Goal: Book appointment/travel/reservation

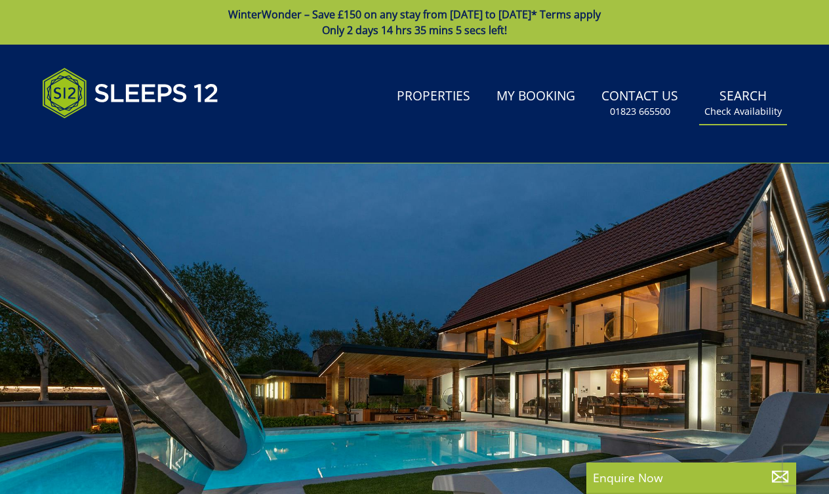
click at [738, 104] on link "Search Check Availability" at bounding box center [743, 103] width 88 height 43
click at [739, 108] on small "Check Availability" at bounding box center [742, 111] width 77 height 13
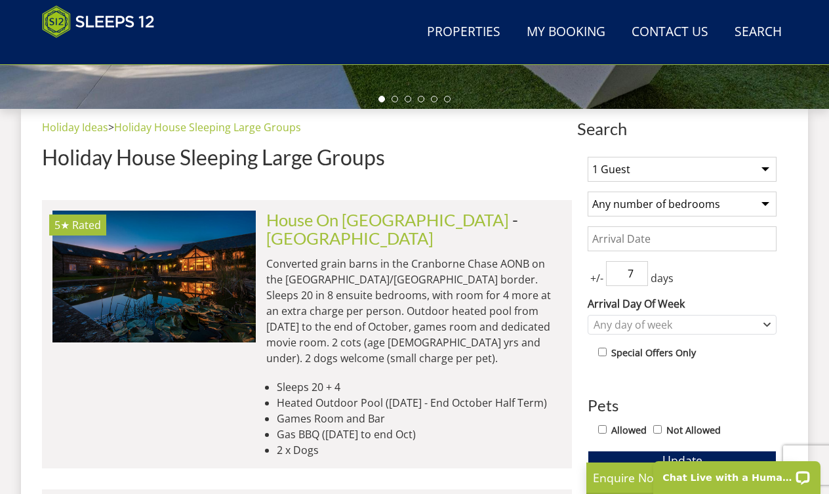
scroll to position [462, 0]
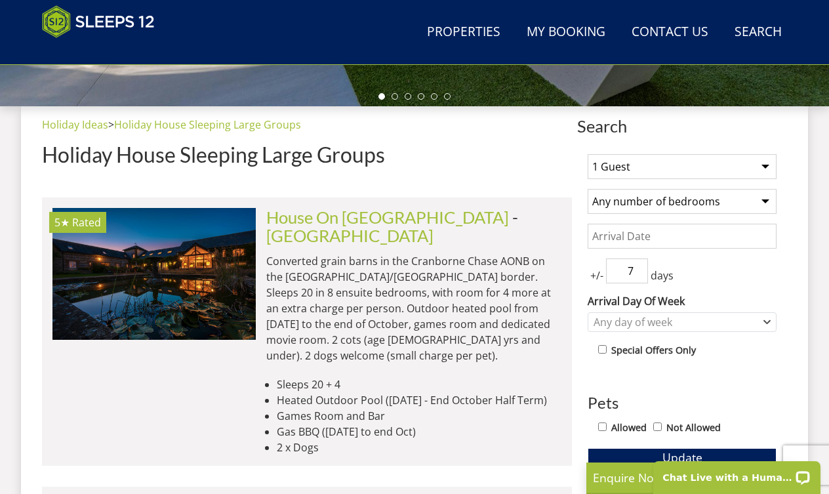
select select "12"
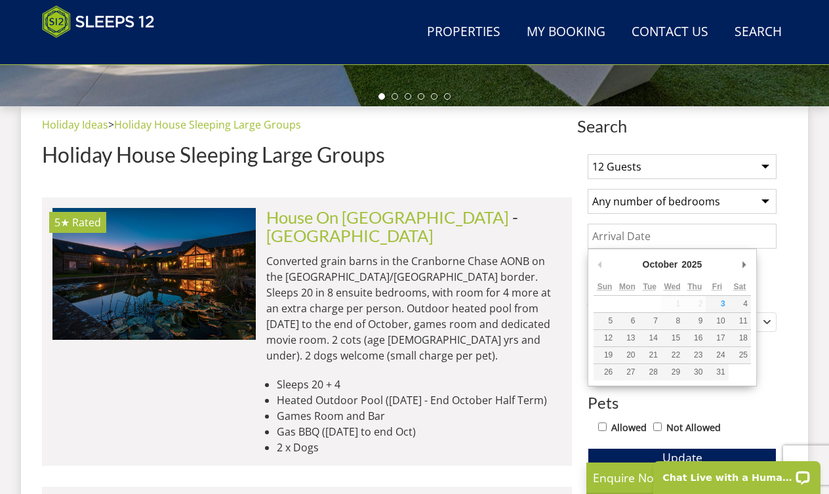
click at [683, 231] on input "Date" at bounding box center [682, 236] width 189 height 25
type input "[DATE]"
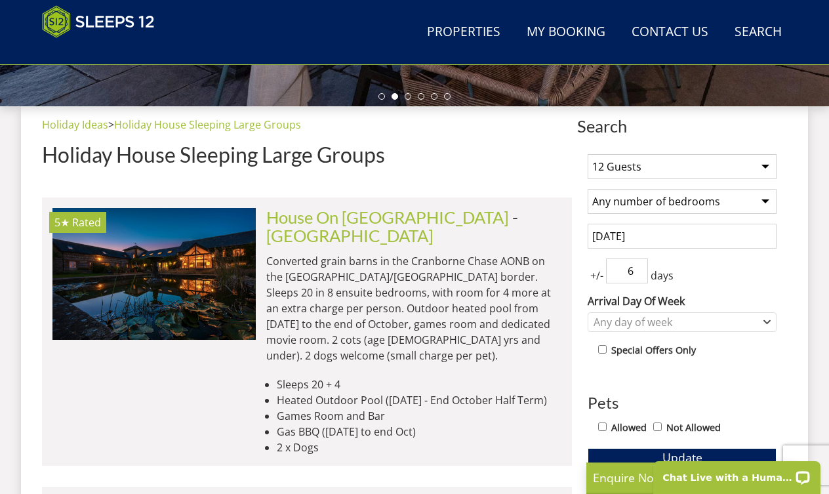
click at [641, 276] on input "6" at bounding box center [627, 270] width 42 height 25
click at [641, 276] on input "5" at bounding box center [627, 270] width 42 height 25
click at [641, 276] on input "4" at bounding box center [627, 270] width 42 height 25
click at [641, 276] on input "3" at bounding box center [627, 270] width 42 height 25
click at [641, 276] on input "2" at bounding box center [627, 270] width 42 height 25
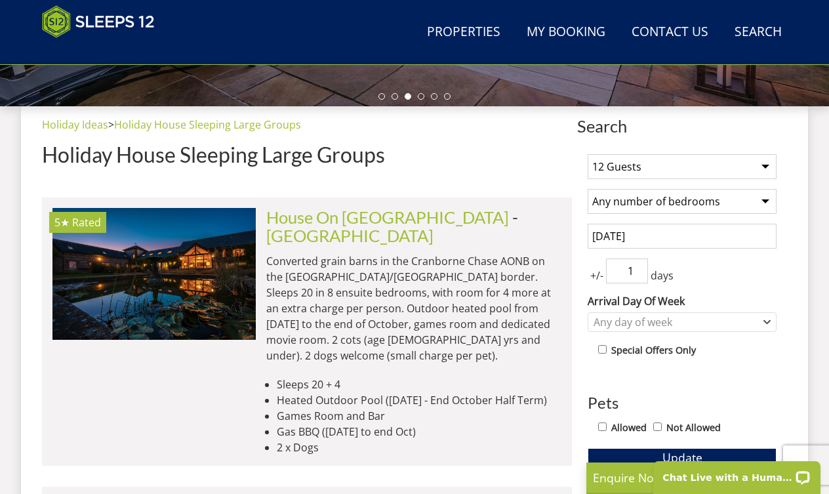
click at [639, 276] on input "1" at bounding box center [627, 270] width 42 height 25
type input "0"
click at [639, 276] on input "0" at bounding box center [627, 270] width 42 height 25
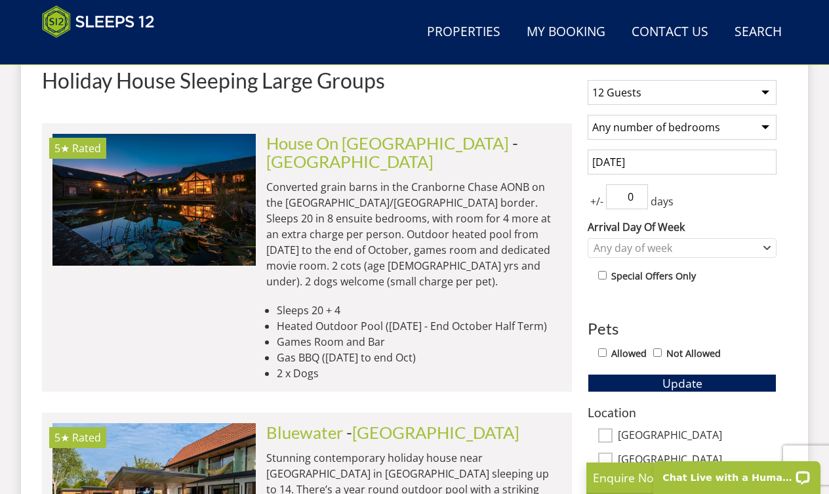
scroll to position [537, 0]
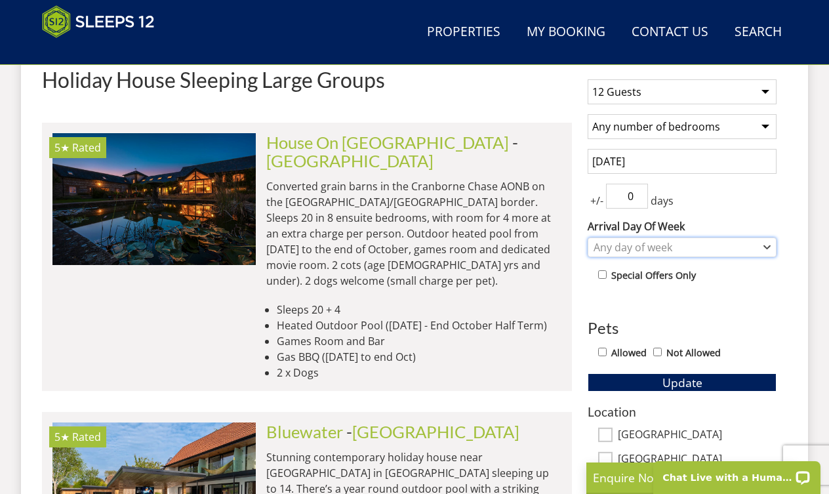
click at [727, 247] on div "Any day of week" at bounding box center [675, 247] width 170 height 14
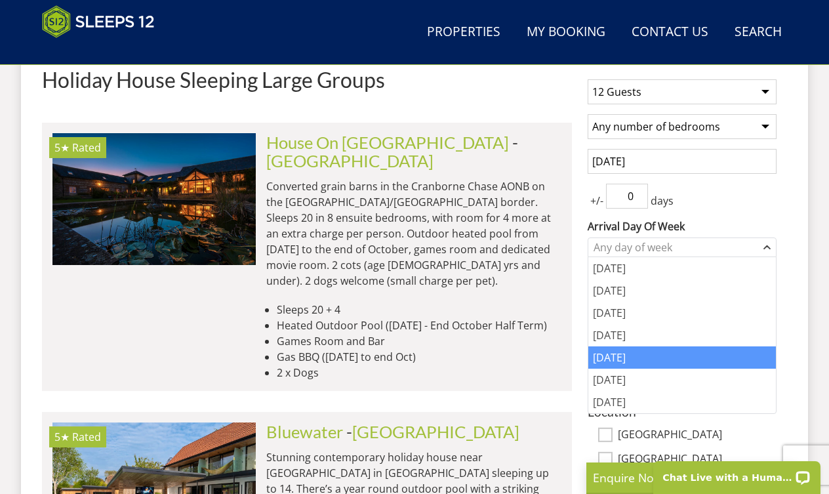
click at [662, 358] on div "[DATE]" at bounding box center [682, 357] width 188 height 22
click at [786, 219] on div "1 Guest 2 Guests 3 Guests 4 Guests 5 Guests 6 Guests 7 Guests 8 Guests 9 Guests…" at bounding box center [682, 426] width 210 height 715
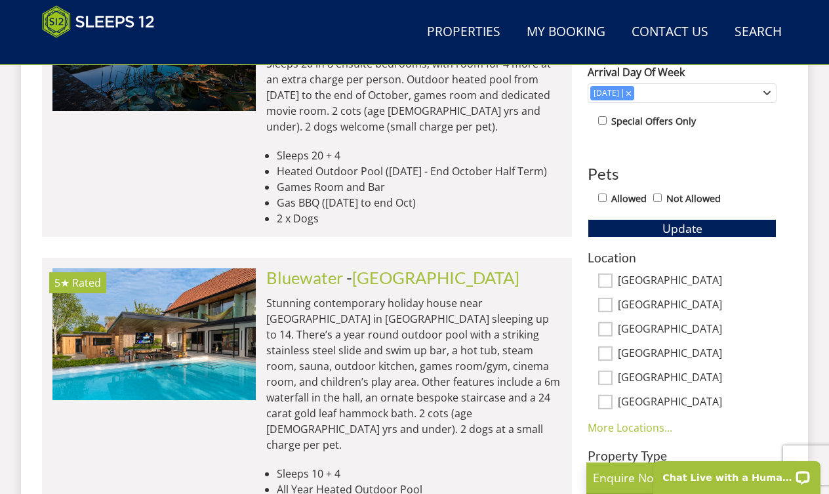
scroll to position [692, 0]
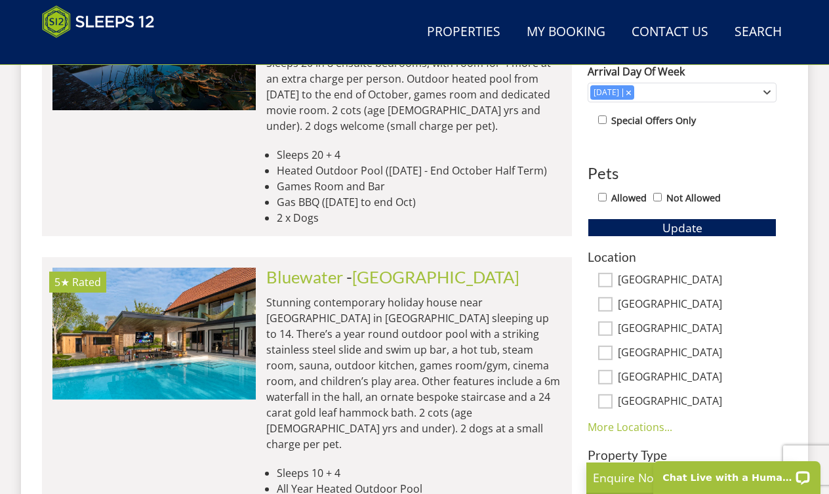
click at [606, 297] on input "[GEOGRAPHIC_DATA]" at bounding box center [605, 304] width 14 height 14
checkbox input "true"
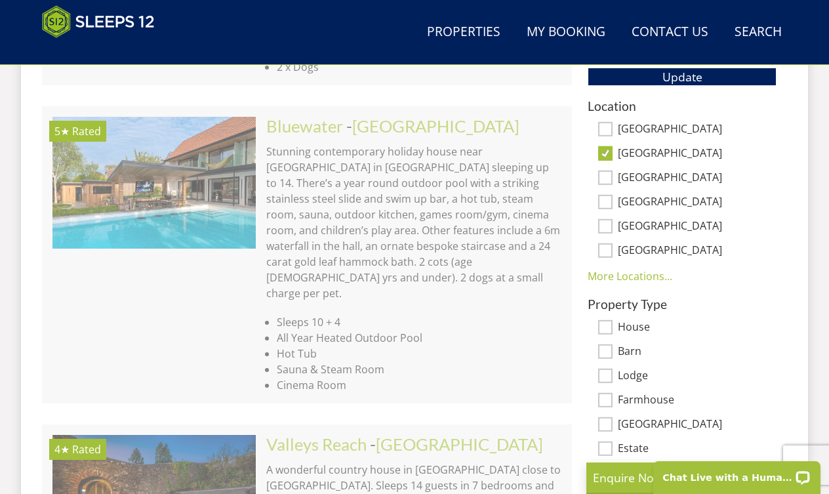
scroll to position [843, 0]
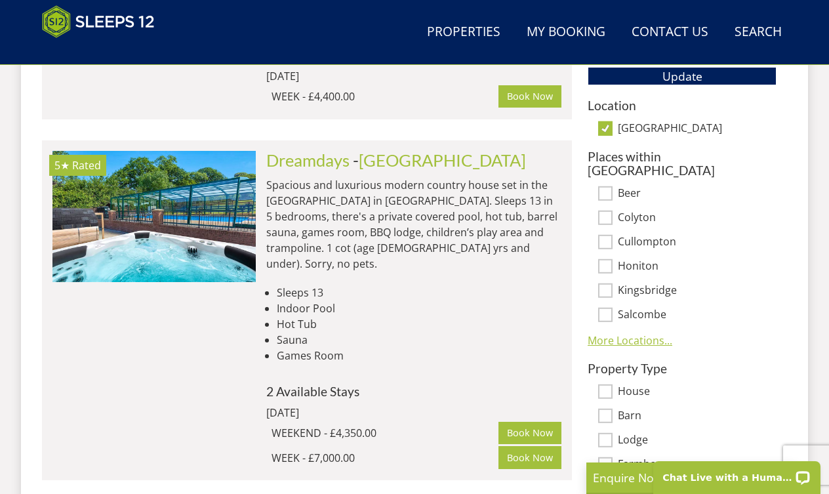
click at [636, 333] on link "More Locations..." at bounding box center [630, 340] width 85 height 14
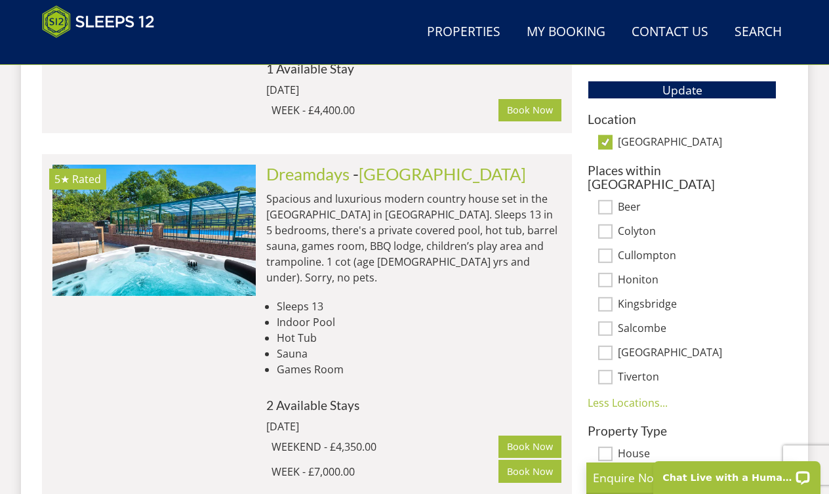
scroll to position [829, 0]
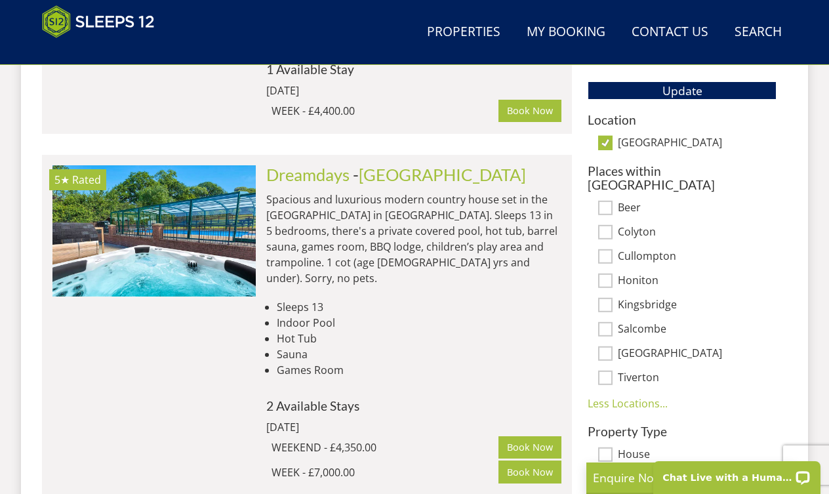
click at [604, 143] on input "[GEOGRAPHIC_DATA]" at bounding box center [605, 143] width 14 height 14
checkbox input "false"
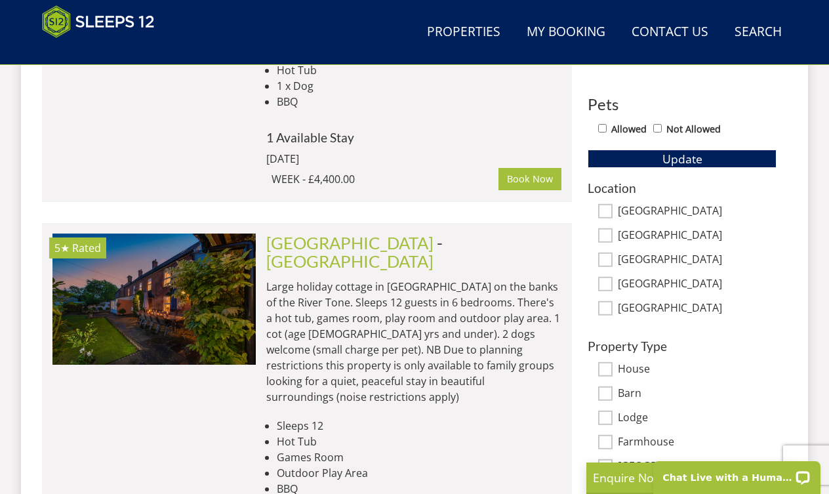
scroll to position [759, 0]
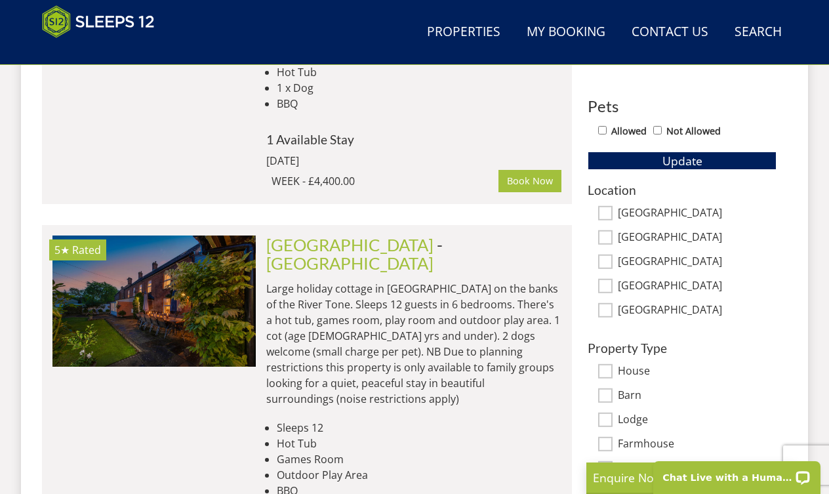
click at [607, 231] on input "[GEOGRAPHIC_DATA]" at bounding box center [605, 237] width 14 height 14
checkbox input "true"
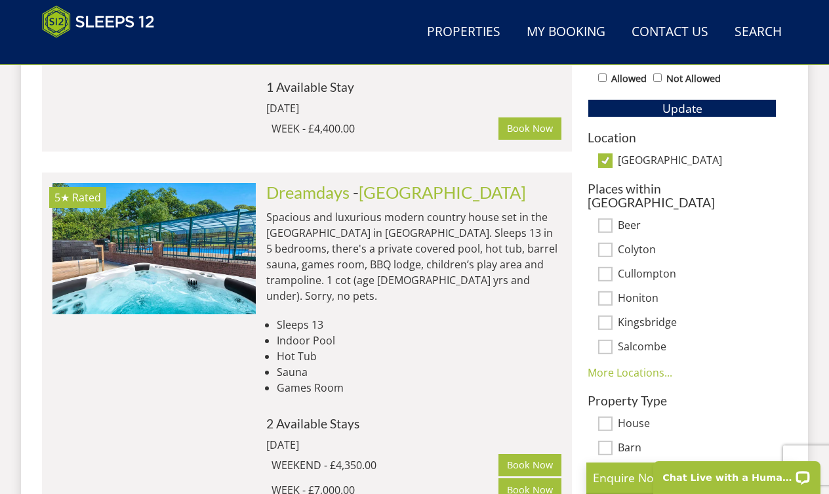
scroll to position [815, 0]
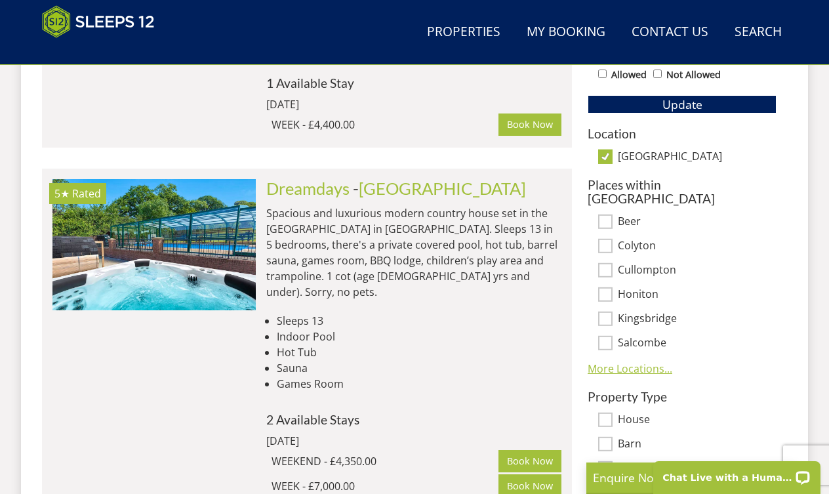
click at [631, 361] on link "More Locations..." at bounding box center [630, 368] width 85 height 14
click at [608, 336] on input "Salcombe" at bounding box center [605, 343] width 14 height 14
checkbox input "true"
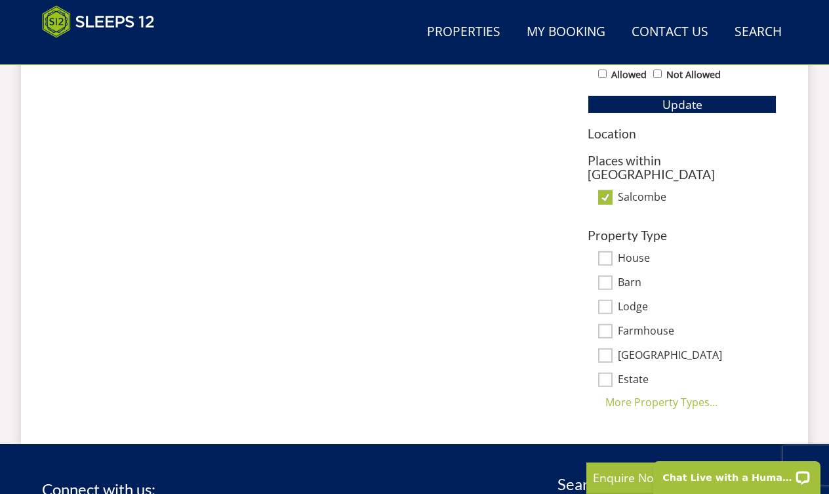
click at [604, 190] on input "Salcombe" at bounding box center [605, 197] width 14 height 14
checkbox input "false"
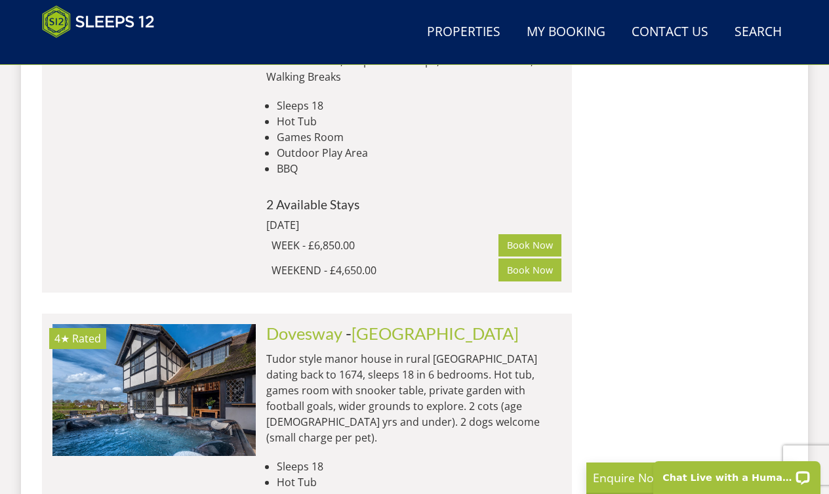
scroll to position [7484, 0]
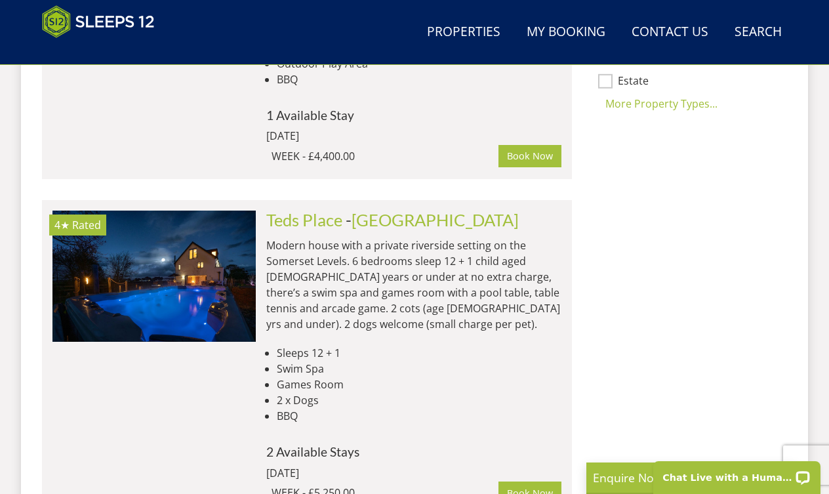
scroll to position [1173, 0]
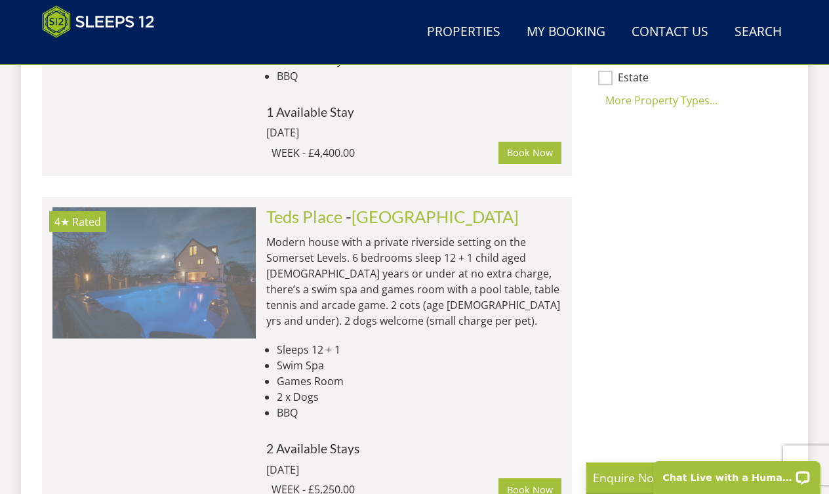
click at [149, 207] on img at bounding box center [153, 272] width 203 height 131
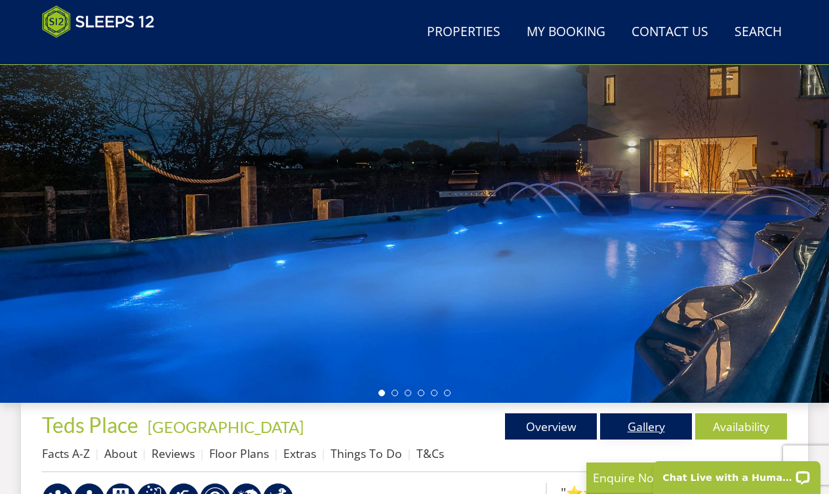
click at [632, 428] on link "Gallery" at bounding box center [646, 426] width 92 height 26
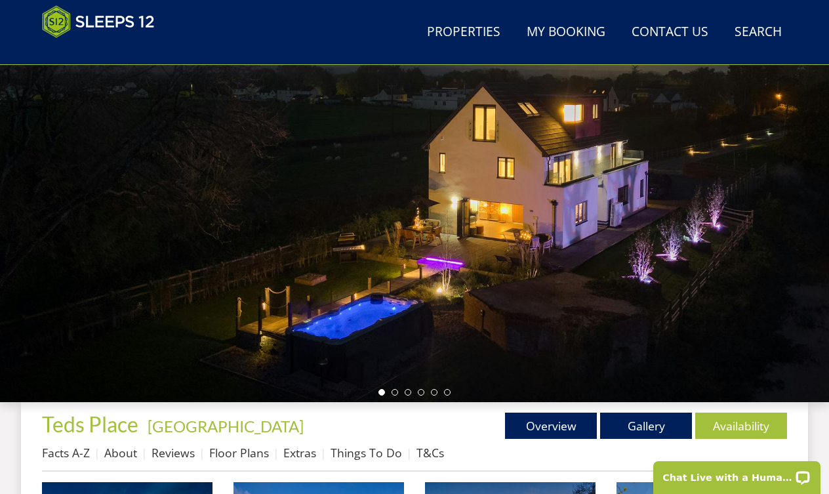
scroll to position [167, 0]
click at [394, 390] on li at bounding box center [394, 392] width 7 height 7
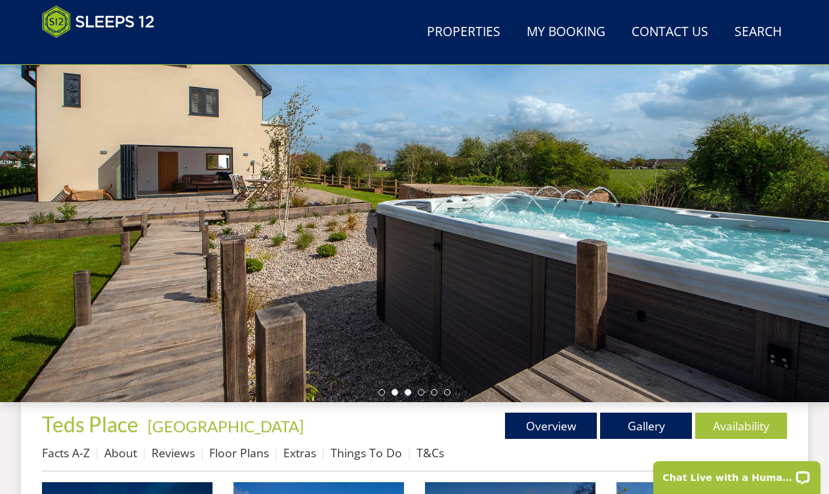
click at [409, 392] on li at bounding box center [408, 392] width 7 height 7
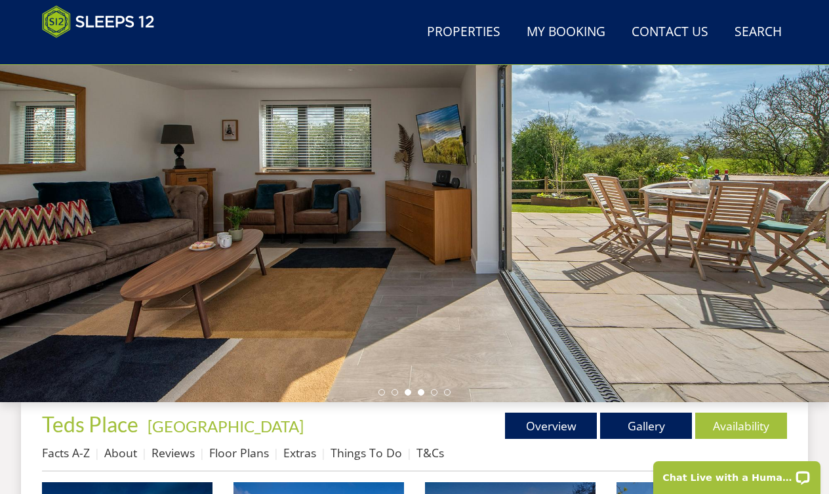
click at [420, 391] on li at bounding box center [421, 392] width 7 height 7
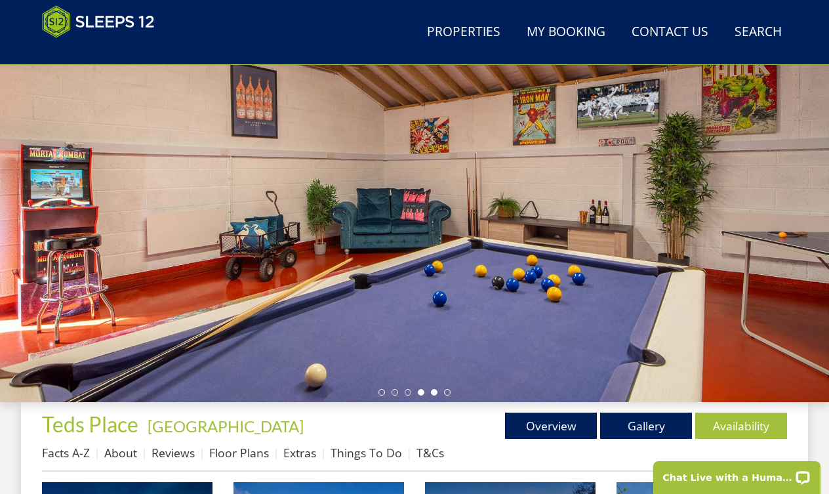
click at [433, 389] on li at bounding box center [434, 392] width 7 height 7
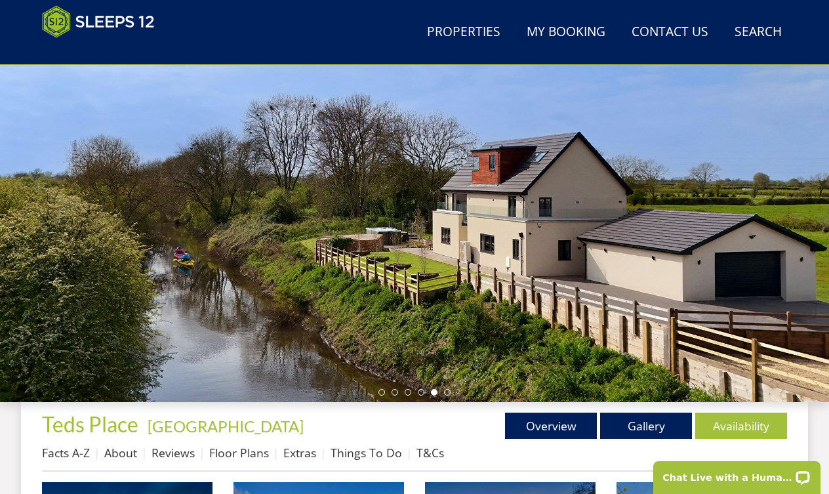
click at [443, 392] on ul at bounding box center [414, 392] width 72 height 7
click at [447, 390] on li at bounding box center [447, 392] width 7 height 7
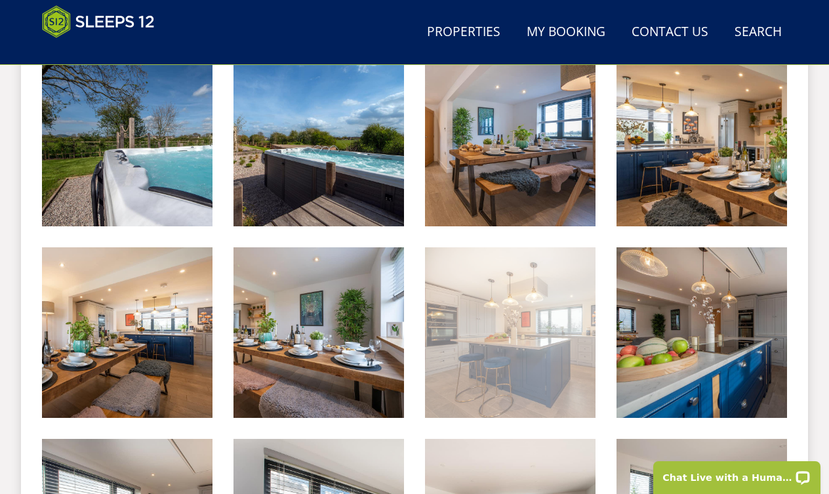
scroll to position [767, 0]
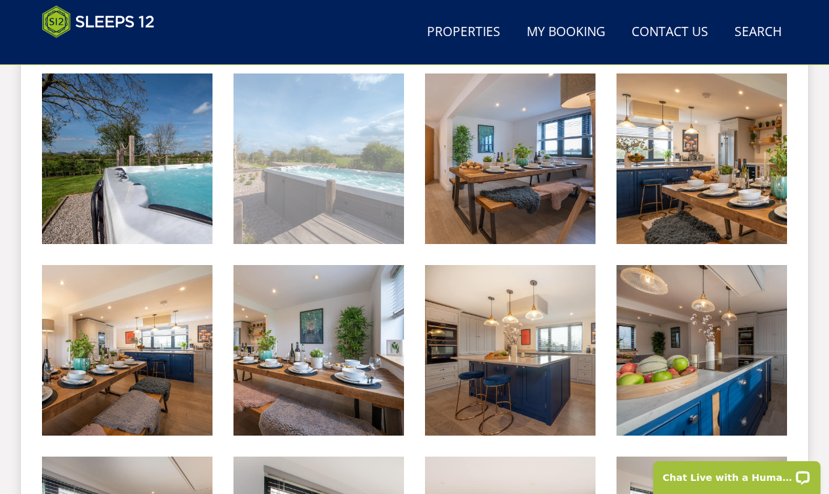
click at [315, 208] on img at bounding box center [318, 158] width 170 height 170
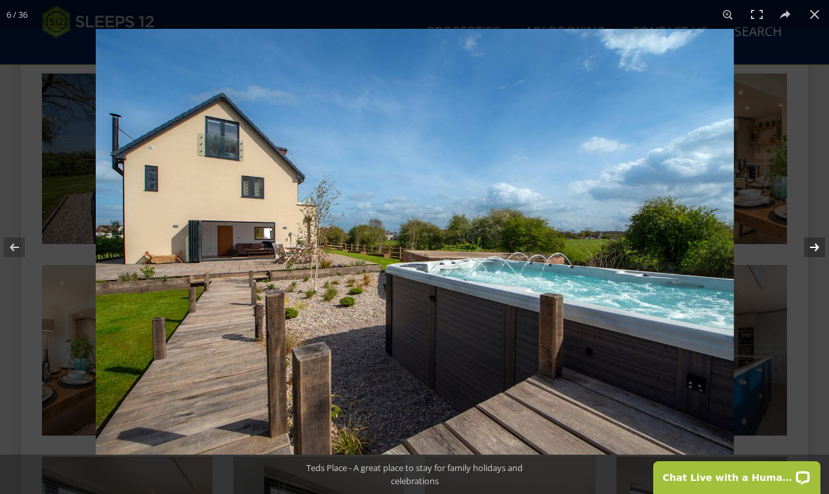
click at [812, 244] on button at bounding box center [806, 247] width 46 height 66
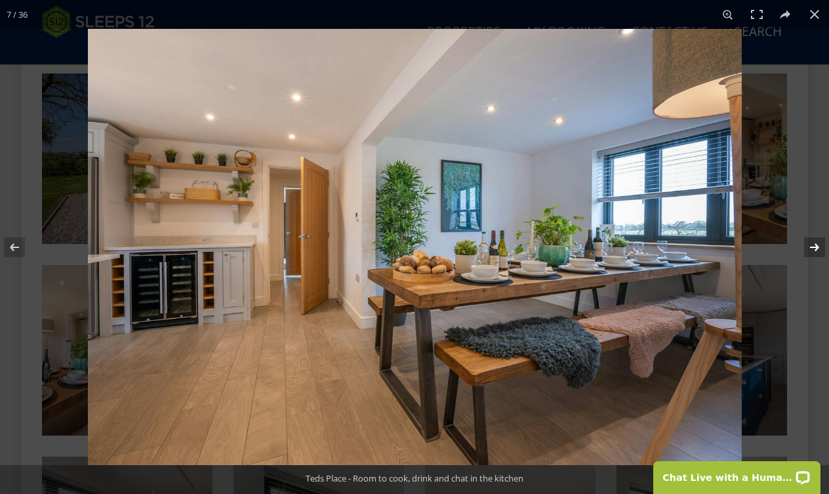
click at [812, 244] on button at bounding box center [806, 247] width 46 height 66
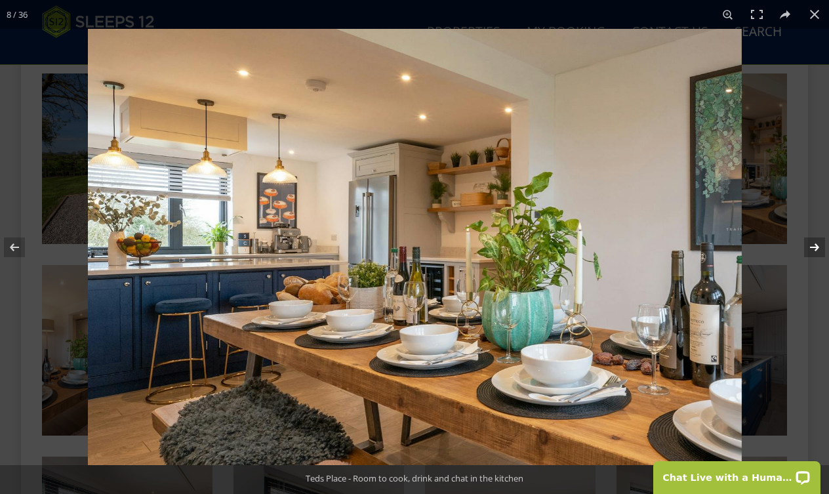
click at [812, 244] on button at bounding box center [806, 247] width 46 height 66
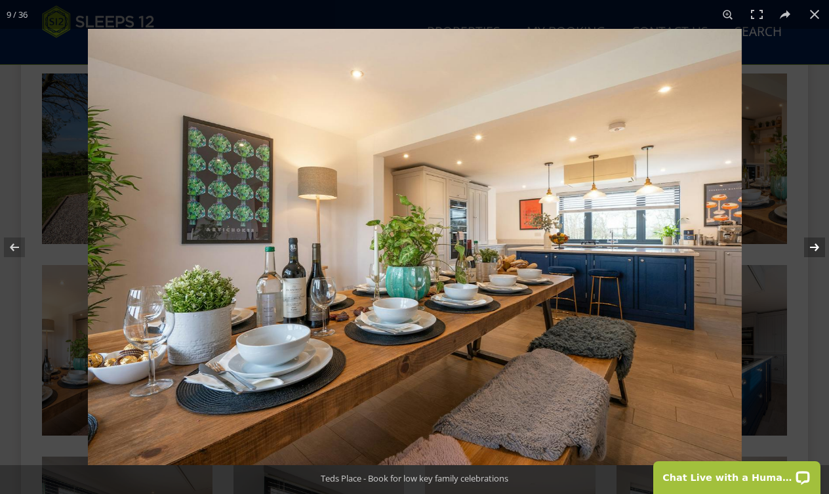
click at [812, 244] on button at bounding box center [806, 247] width 46 height 66
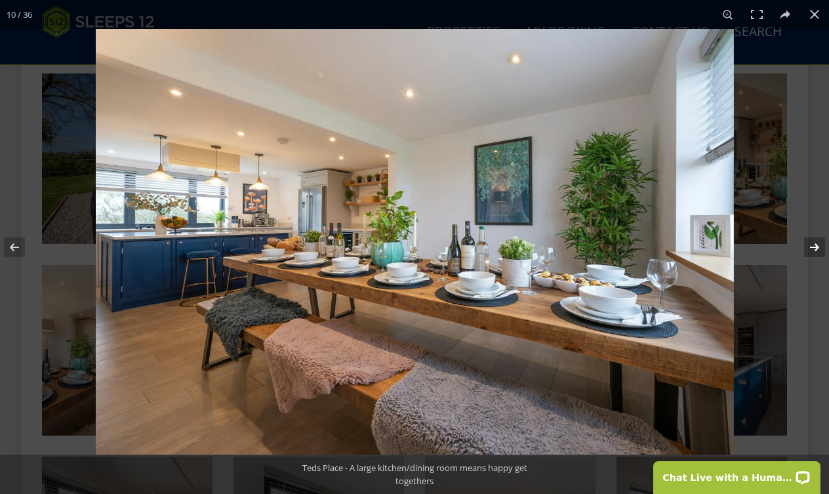
click at [812, 244] on button at bounding box center [806, 247] width 46 height 66
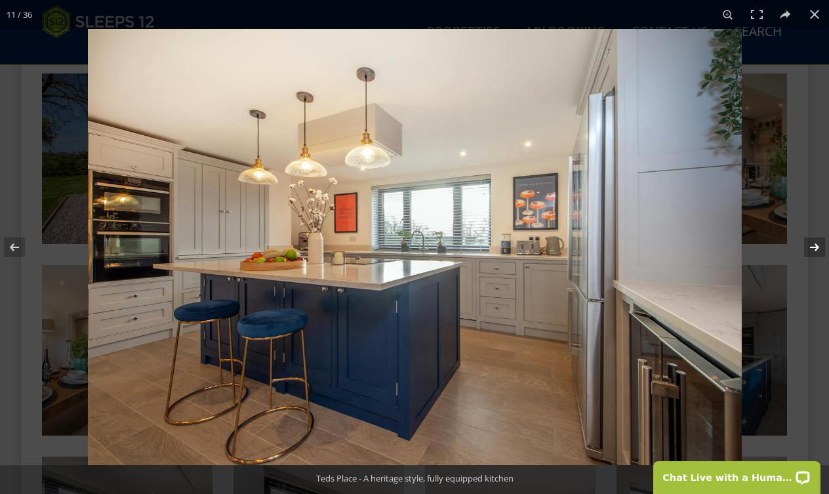
click at [812, 244] on button at bounding box center [806, 247] width 46 height 66
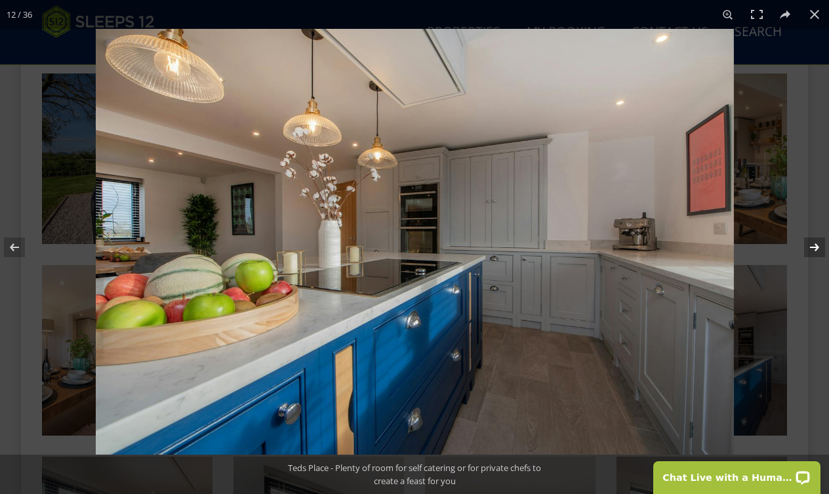
click at [812, 244] on button at bounding box center [806, 247] width 46 height 66
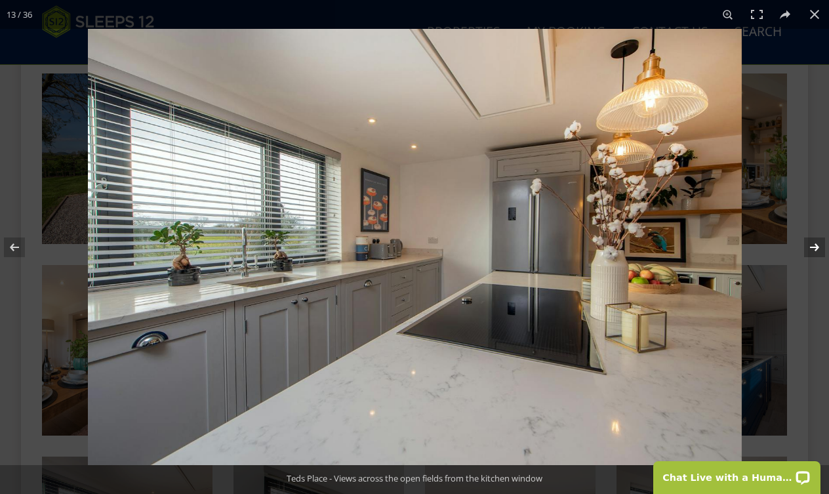
click at [812, 244] on button at bounding box center [806, 247] width 46 height 66
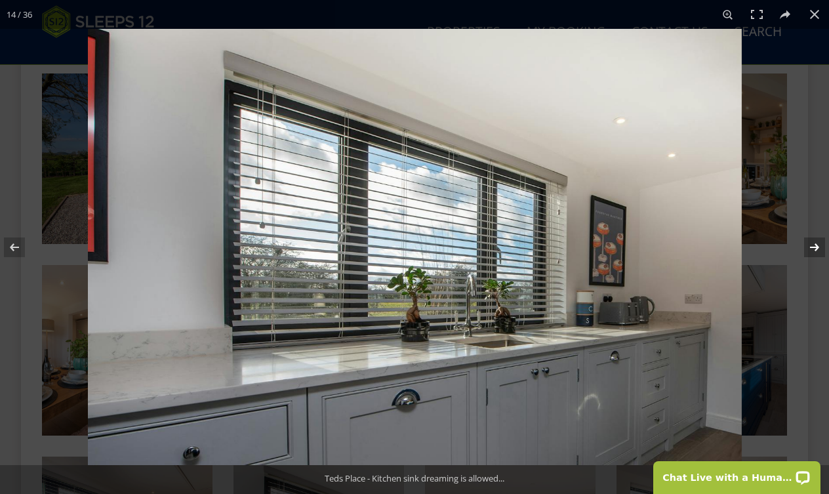
click at [812, 244] on button at bounding box center [806, 247] width 46 height 66
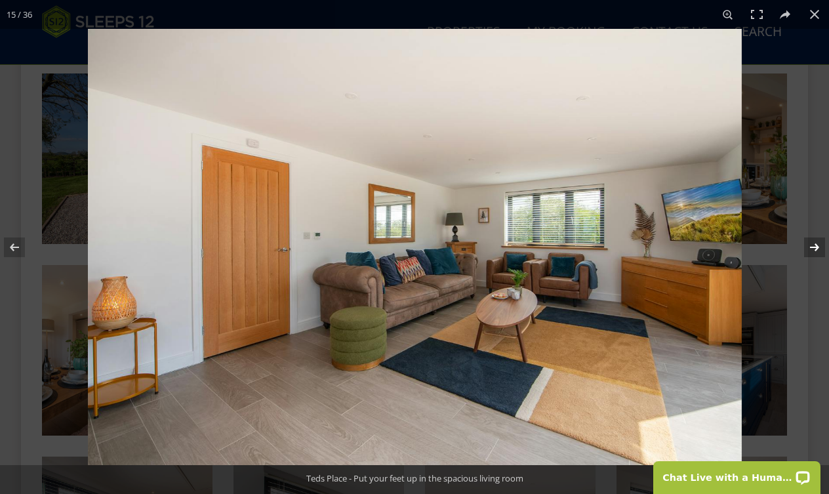
click at [812, 244] on button at bounding box center [806, 247] width 46 height 66
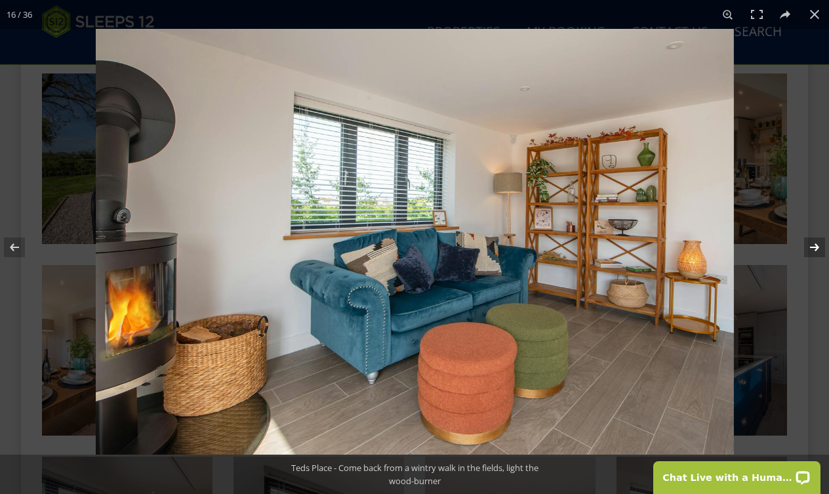
click at [812, 244] on button at bounding box center [806, 247] width 46 height 66
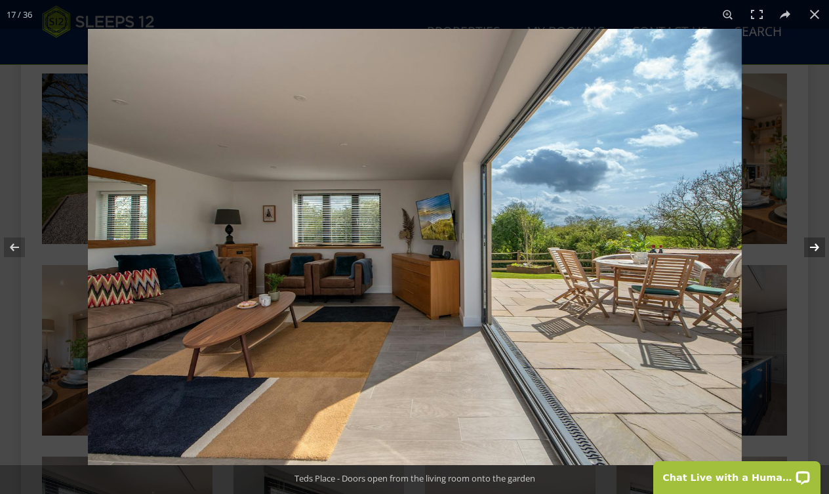
click at [812, 244] on button at bounding box center [806, 247] width 46 height 66
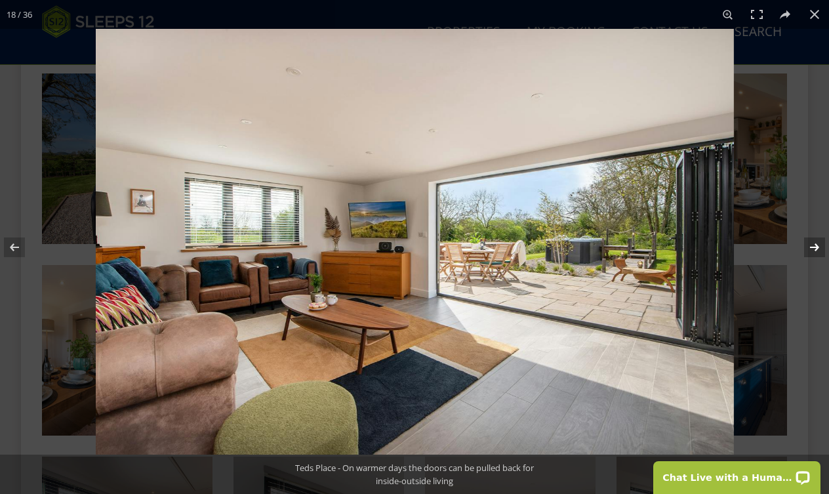
click at [812, 244] on button at bounding box center [806, 247] width 46 height 66
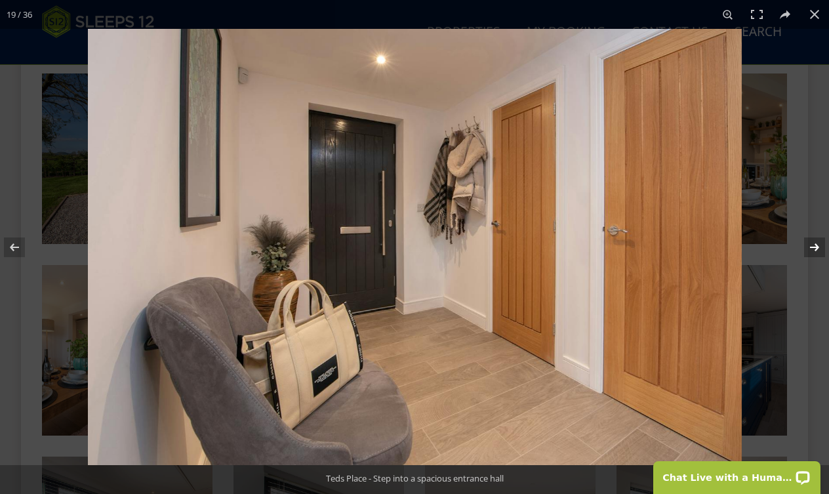
click at [812, 244] on button at bounding box center [806, 247] width 46 height 66
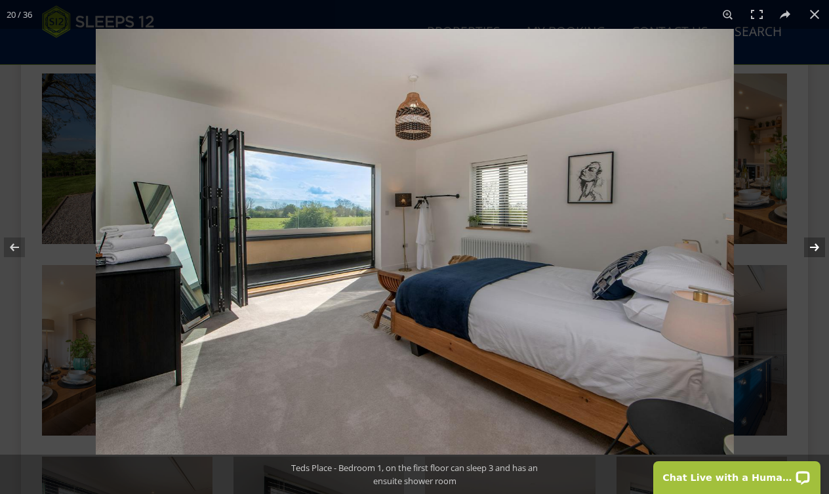
click at [812, 244] on button at bounding box center [806, 247] width 46 height 66
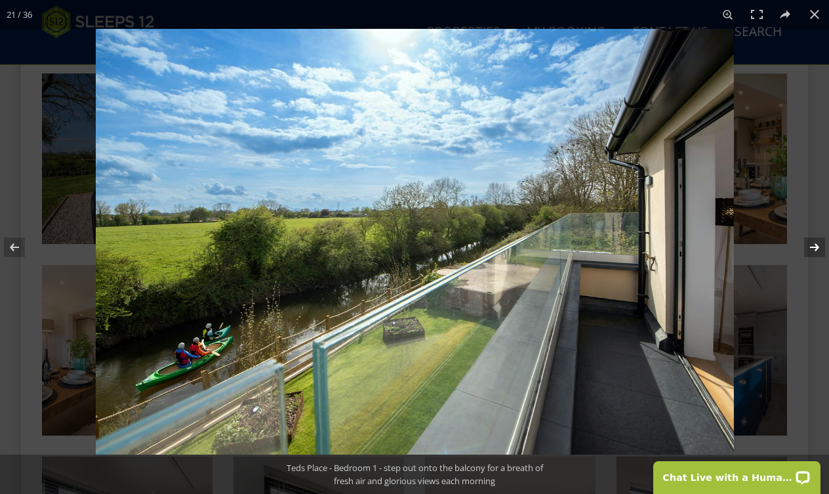
click at [812, 244] on button at bounding box center [806, 247] width 46 height 66
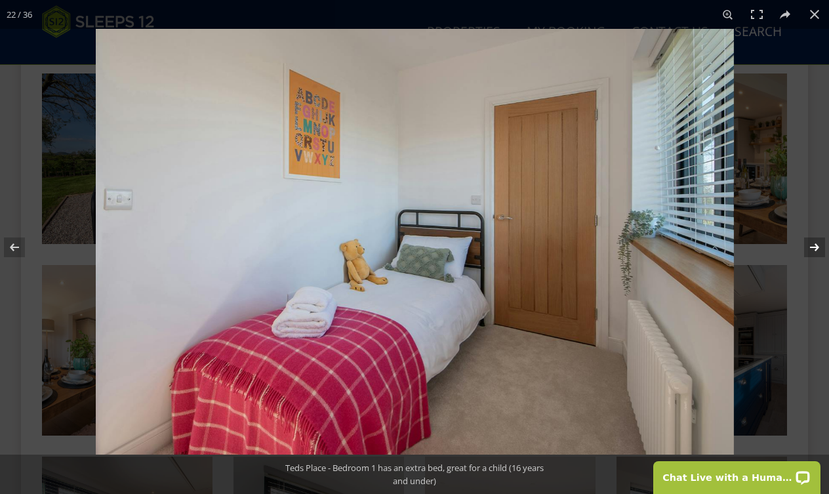
click at [812, 244] on button at bounding box center [806, 247] width 46 height 66
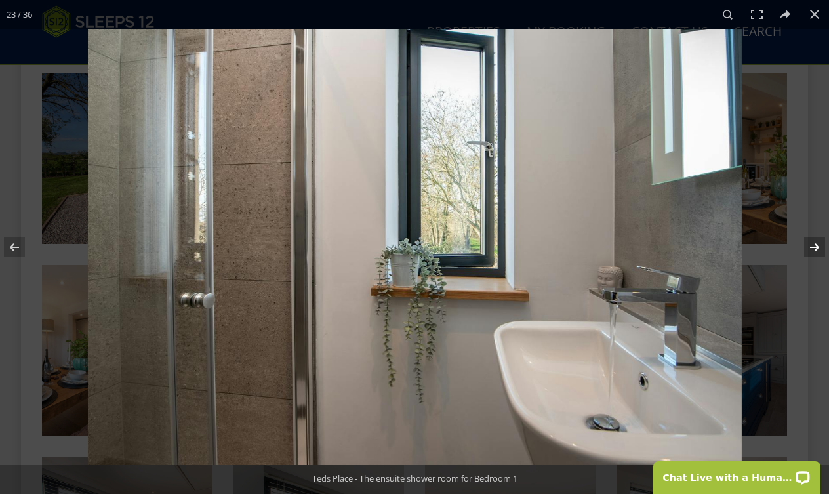
click at [812, 244] on button at bounding box center [806, 247] width 46 height 66
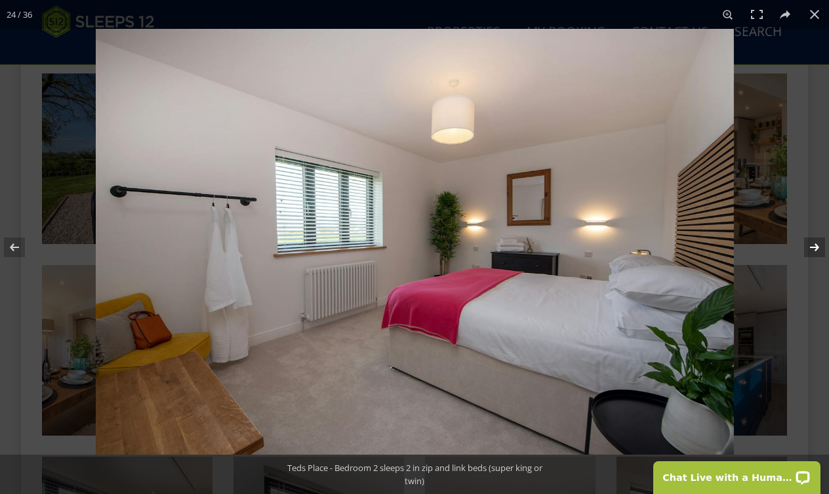
click at [812, 244] on button at bounding box center [806, 247] width 46 height 66
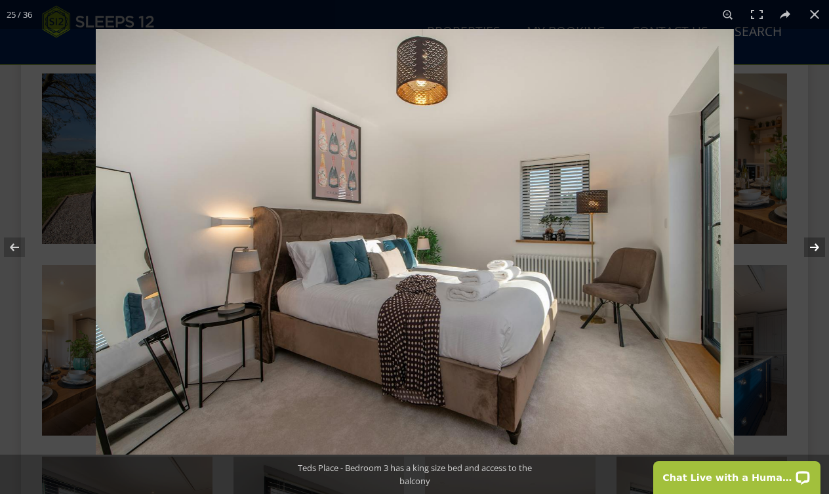
click at [812, 244] on button at bounding box center [806, 247] width 46 height 66
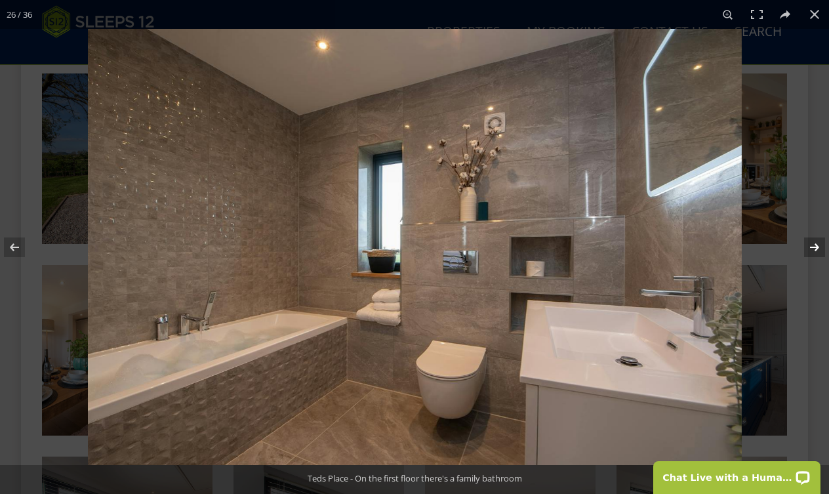
click at [812, 244] on button at bounding box center [806, 247] width 46 height 66
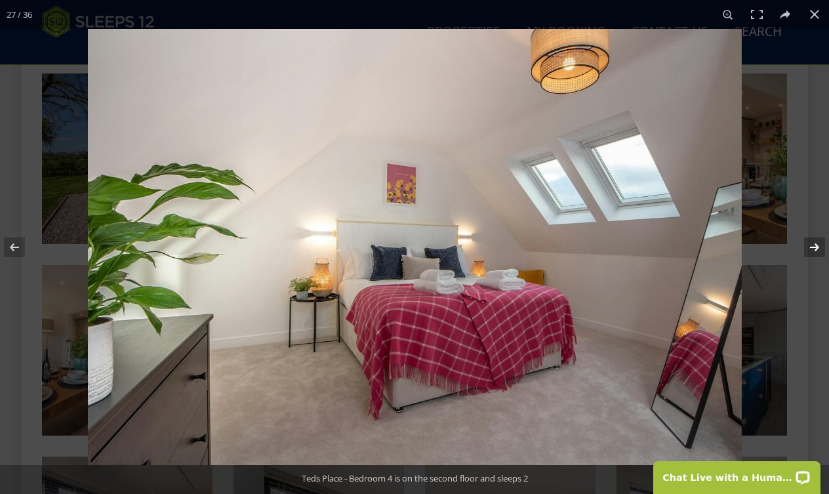
click at [812, 244] on button at bounding box center [806, 247] width 46 height 66
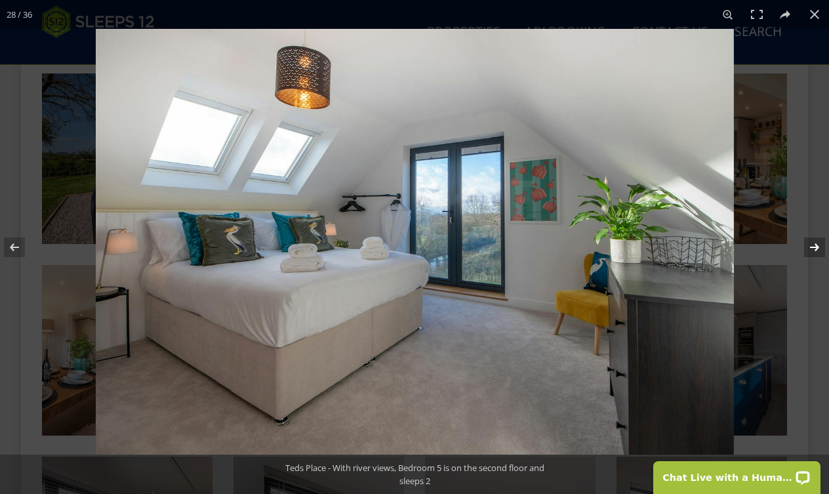
click at [812, 244] on button at bounding box center [806, 247] width 46 height 66
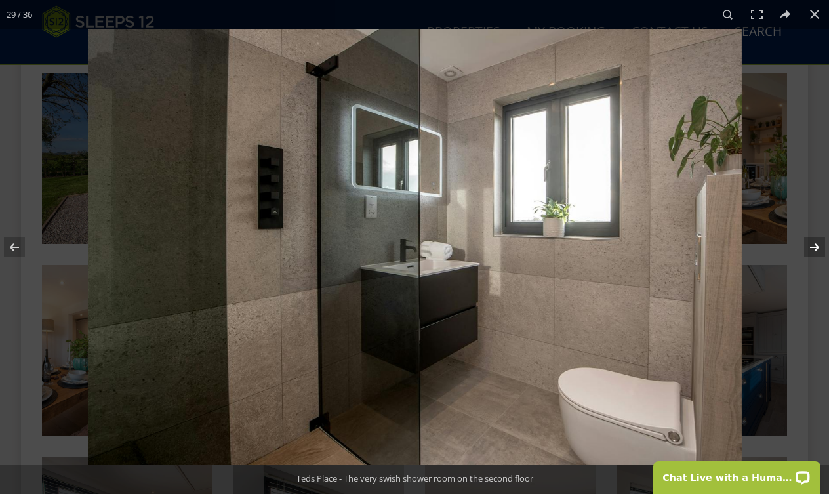
click at [812, 244] on button at bounding box center [806, 247] width 46 height 66
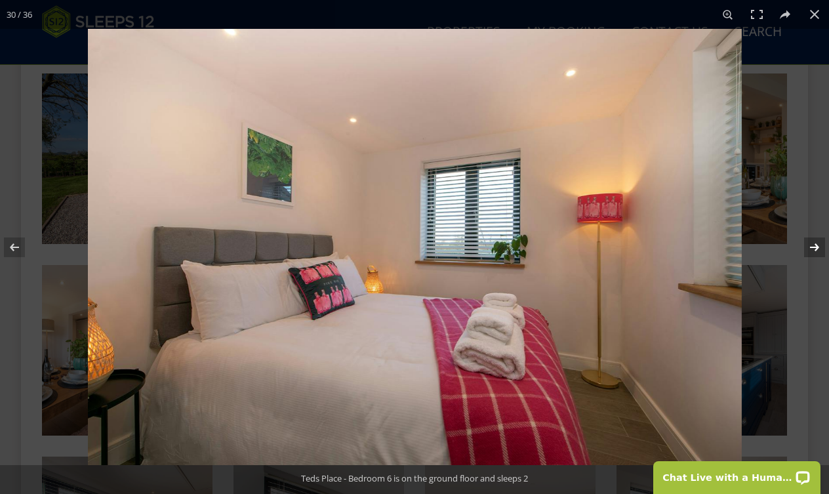
click at [812, 244] on button at bounding box center [806, 247] width 46 height 66
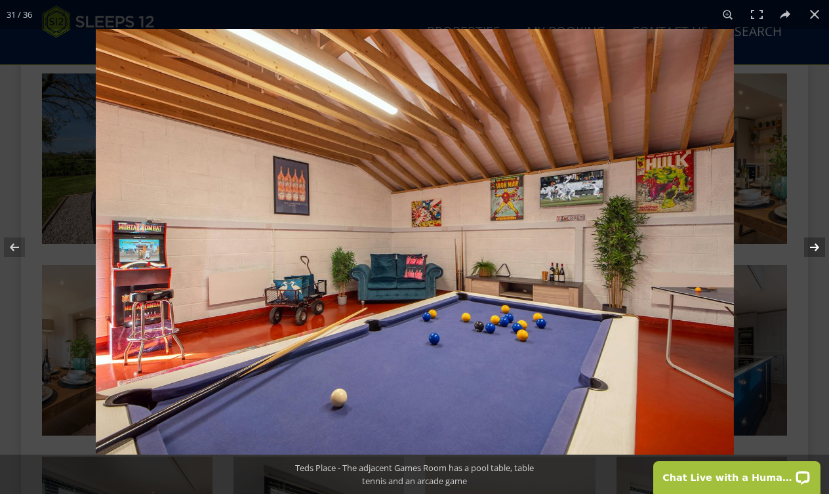
click at [812, 244] on button at bounding box center [806, 247] width 46 height 66
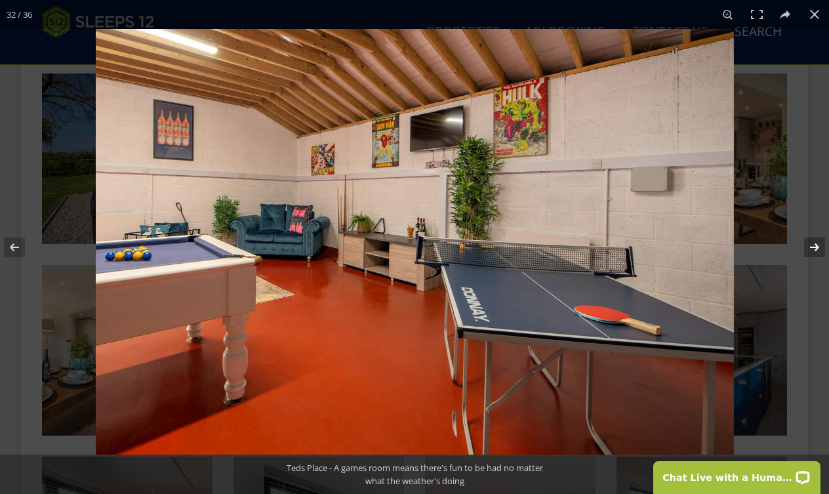
click at [812, 244] on button at bounding box center [806, 247] width 46 height 66
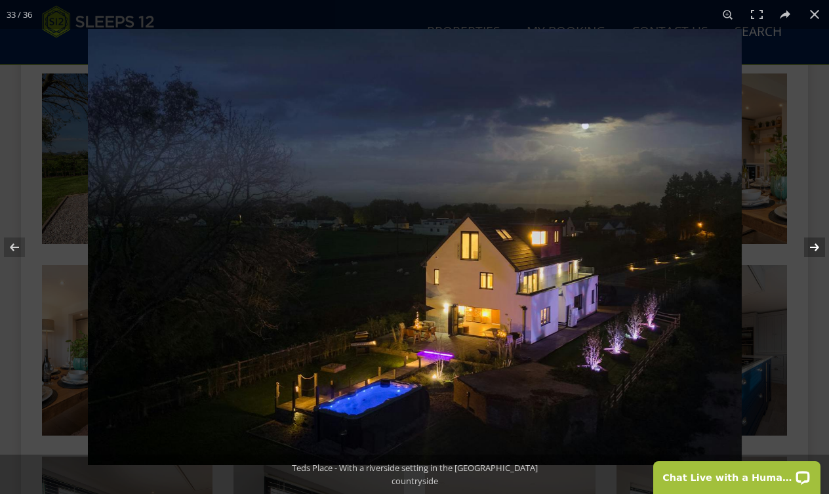
click at [812, 244] on button at bounding box center [806, 247] width 46 height 66
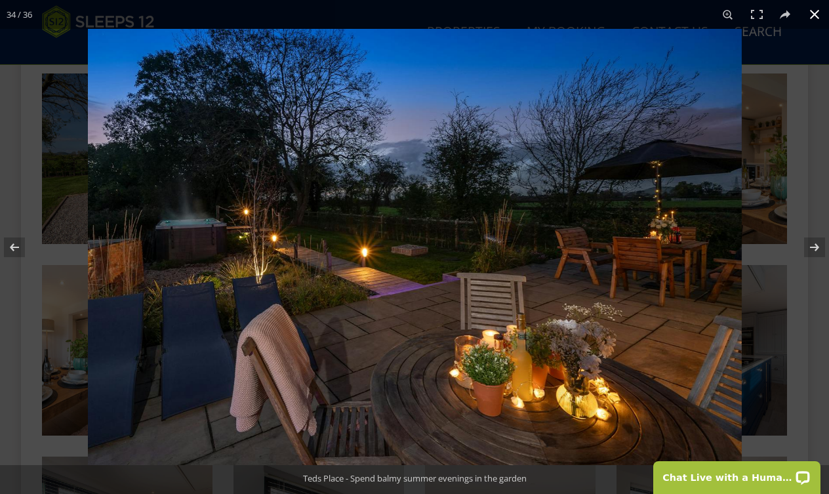
click at [814, 16] on button at bounding box center [814, 14] width 29 height 29
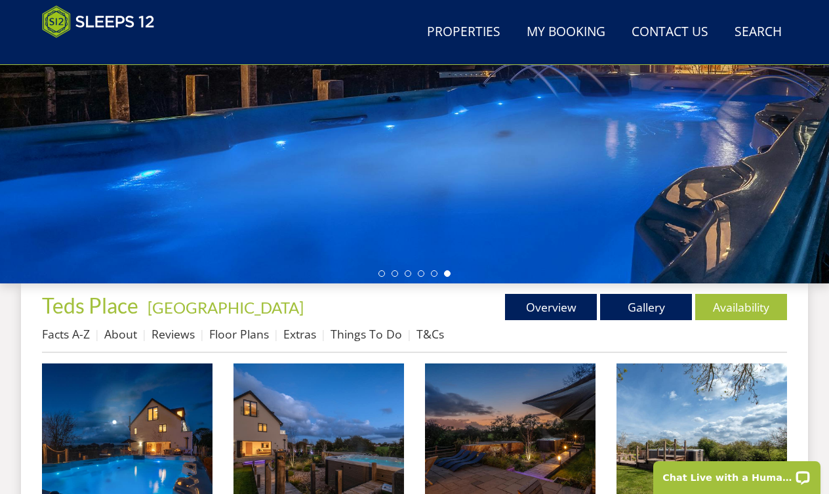
scroll to position [329, 0]
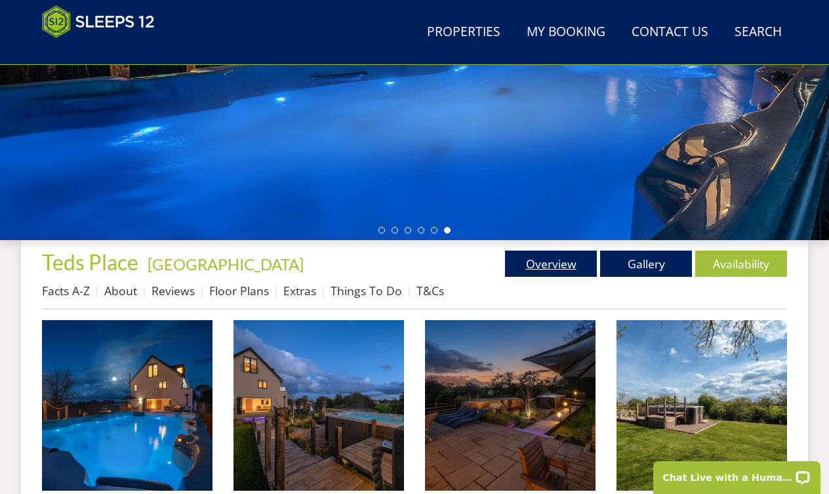
click at [561, 264] on link "Overview" at bounding box center [551, 264] width 92 height 26
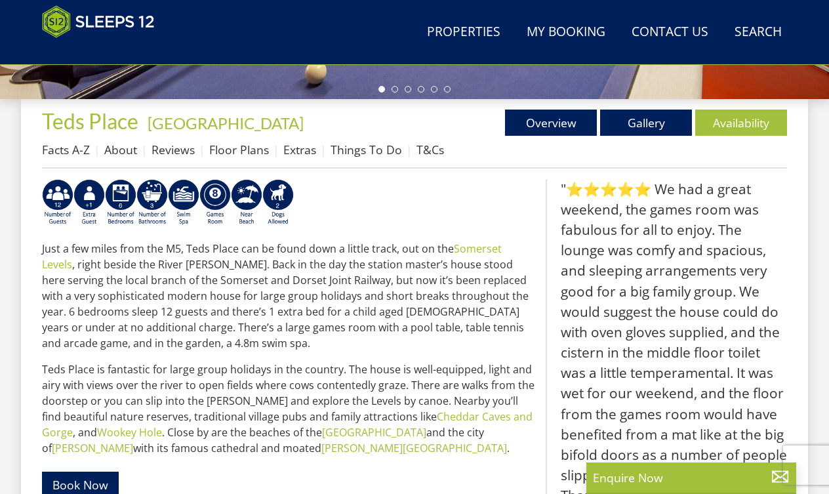
scroll to position [471, 0]
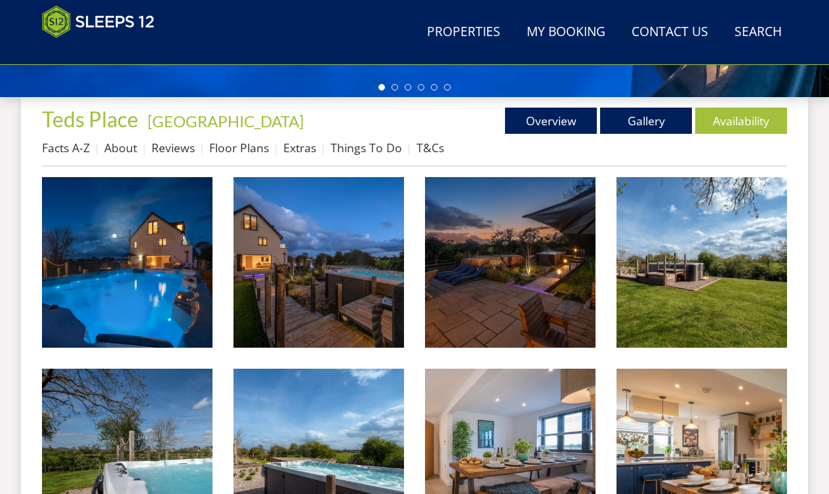
scroll to position [329, 0]
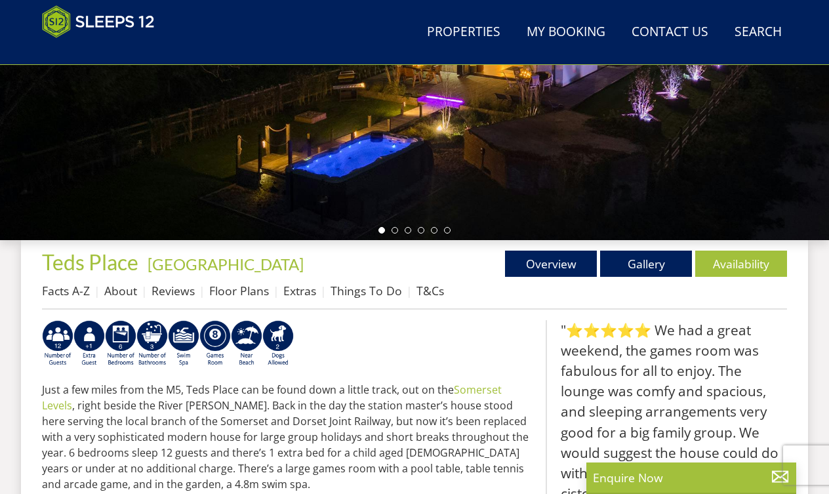
scroll to position [166, 0]
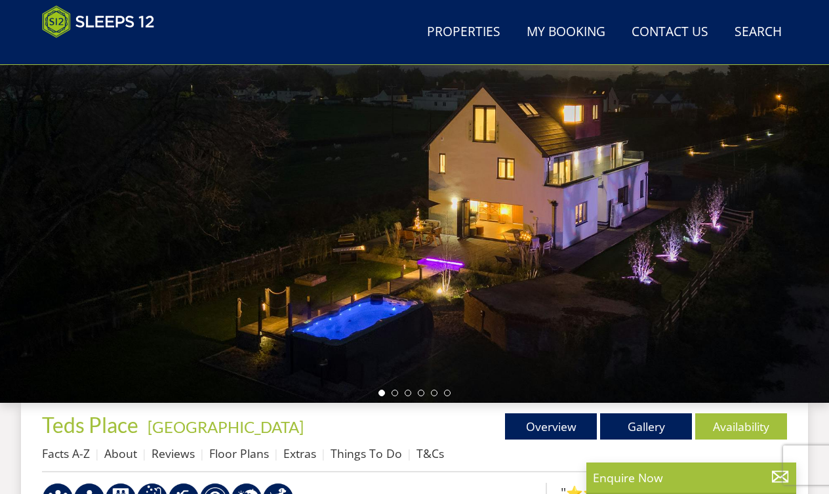
select select "12"
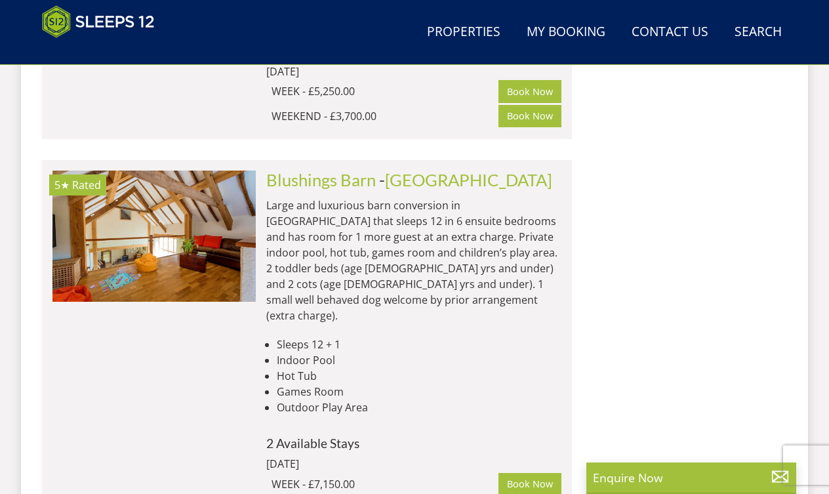
scroll to position [1609, 0]
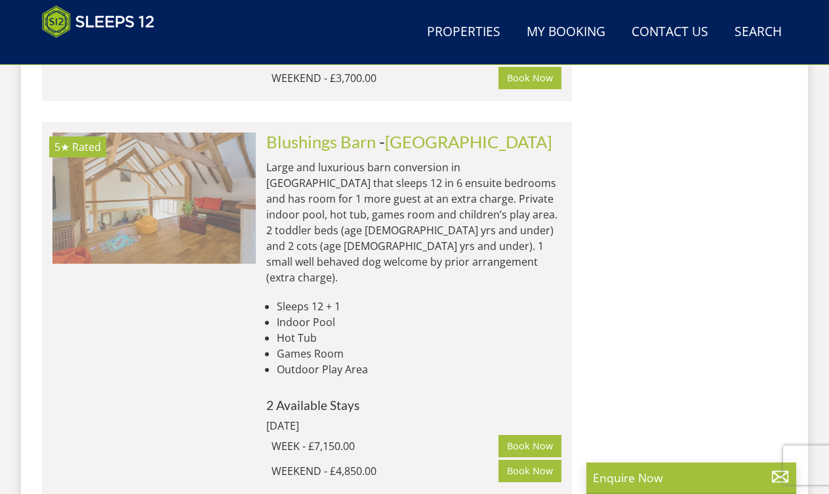
click at [212, 132] on img at bounding box center [153, 197] width 203 height 131
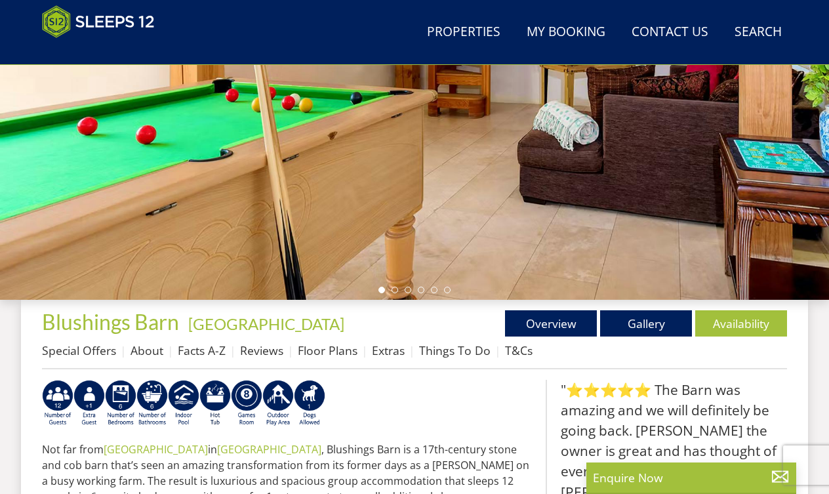
scroll to position [270, 0]
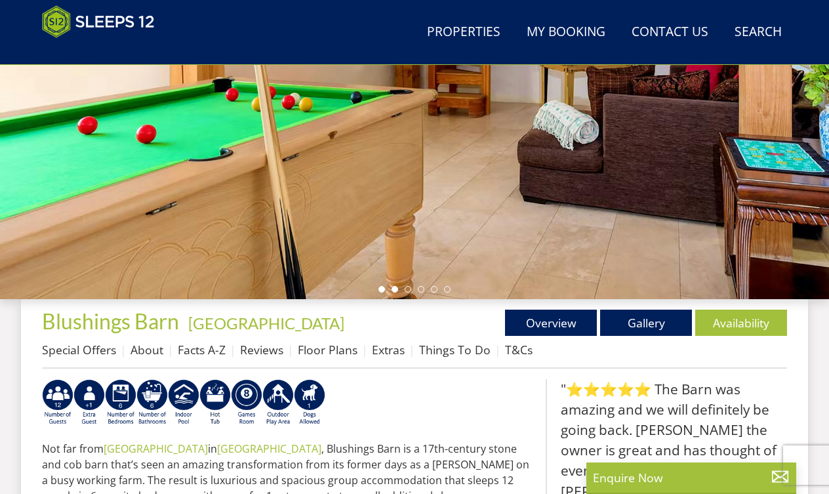
click at [397, 287] on li at bounding box center [394, 289] width 7 height 7
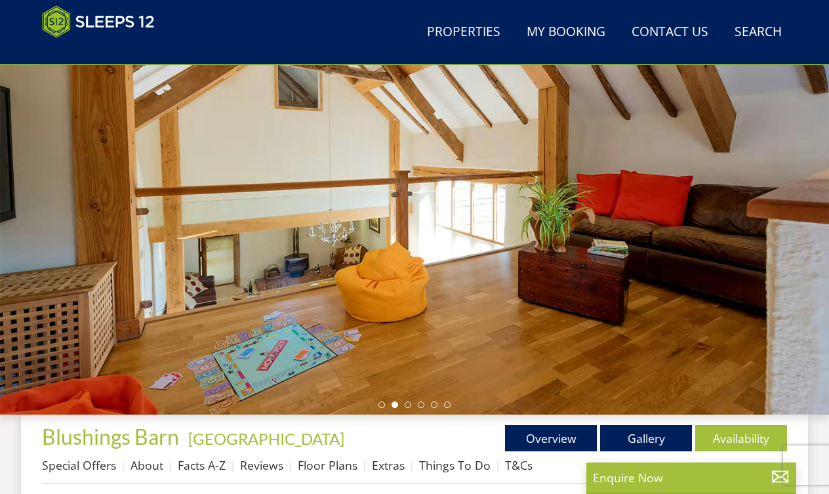
scroll to position [159, 0]
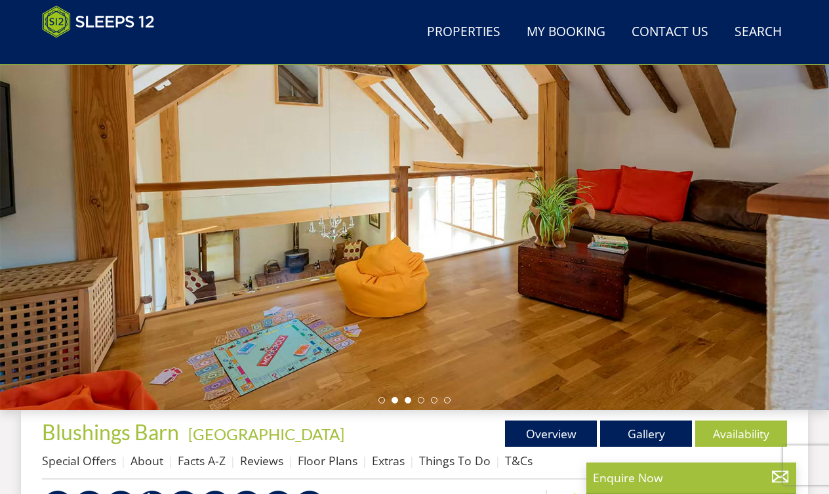
click at [407, 403] on li at bounding box center [408, 400] width 7 height 7
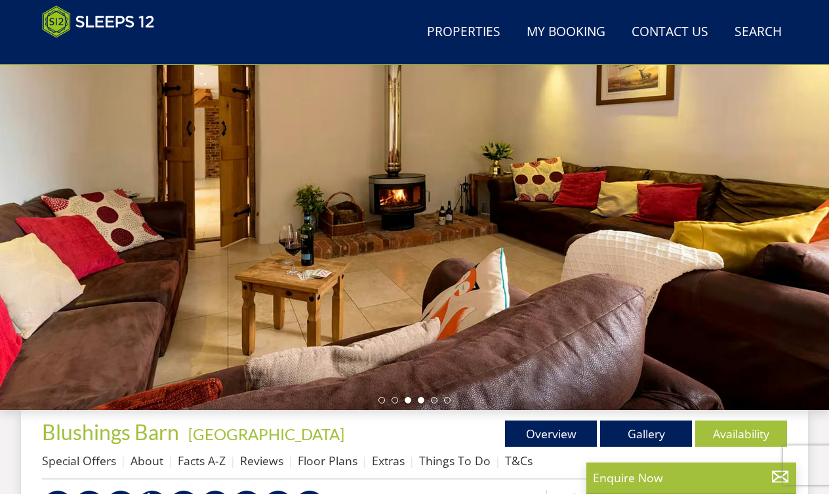
click at [420, 399] on li at bounding box center [421, 400] width 7 height 7
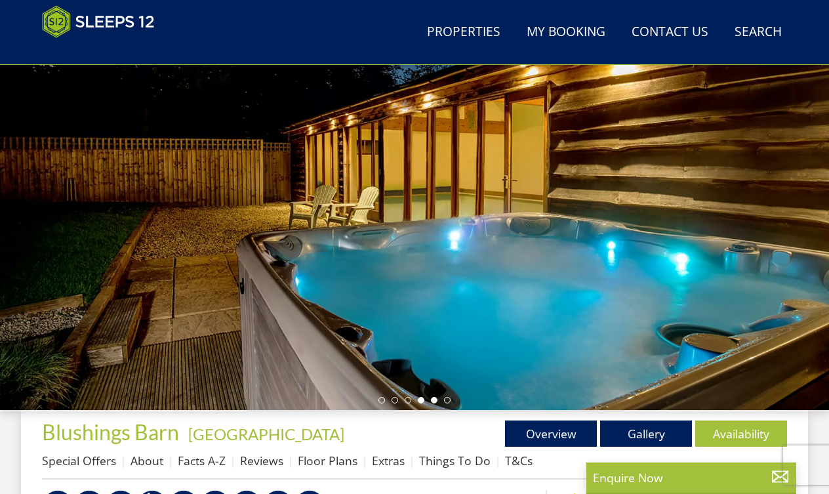
click at [431, 398] on li at bounding box center [434, 400] width 7 height 7
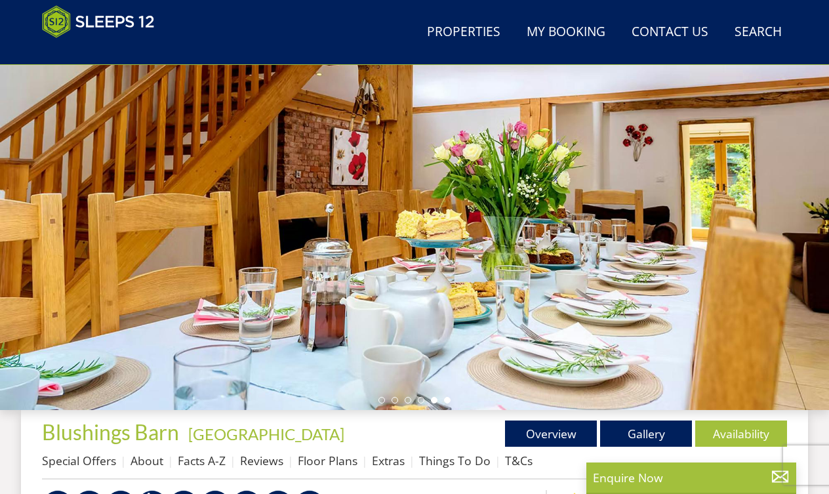
click at [447, 398] on li at bounding box center [447, 400] width 7 height 7
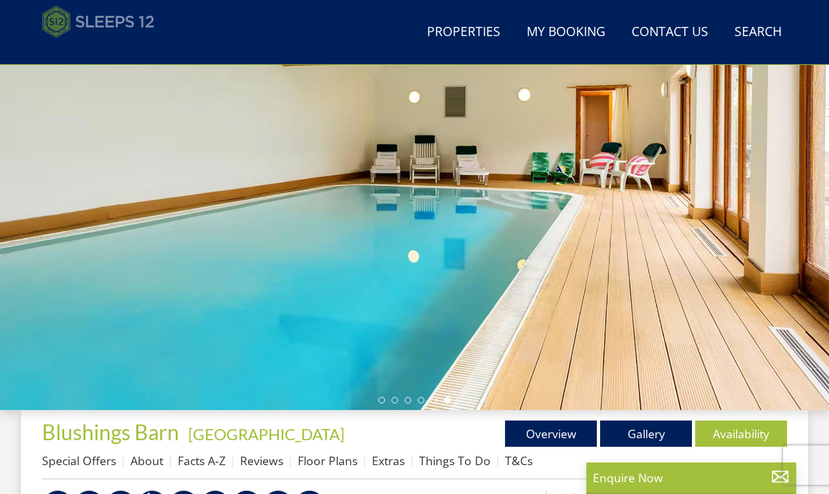
scroll to position [1609, 0]
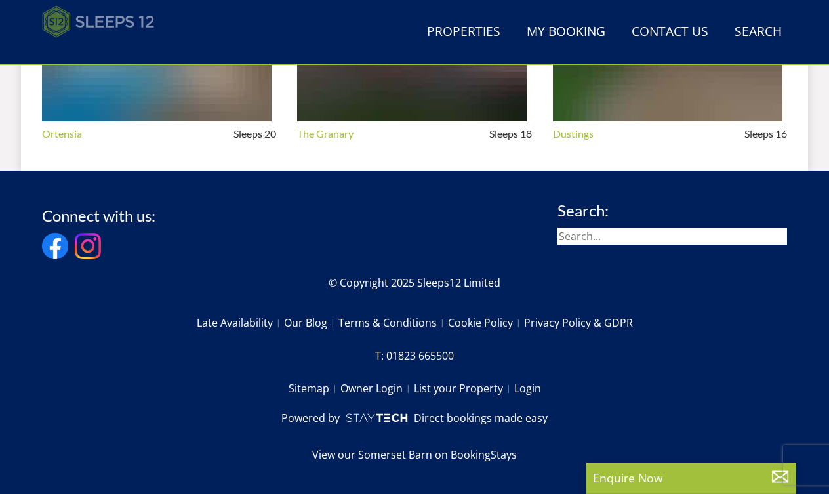
select select "12"
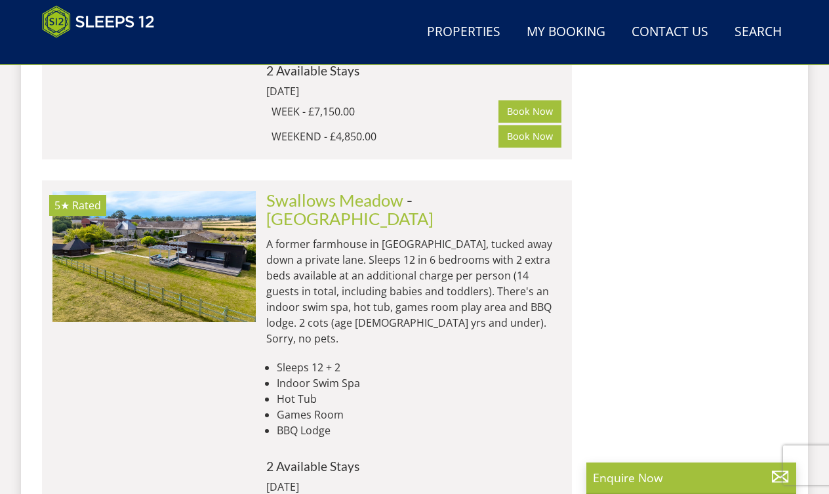
scroll to position [1944, 0]
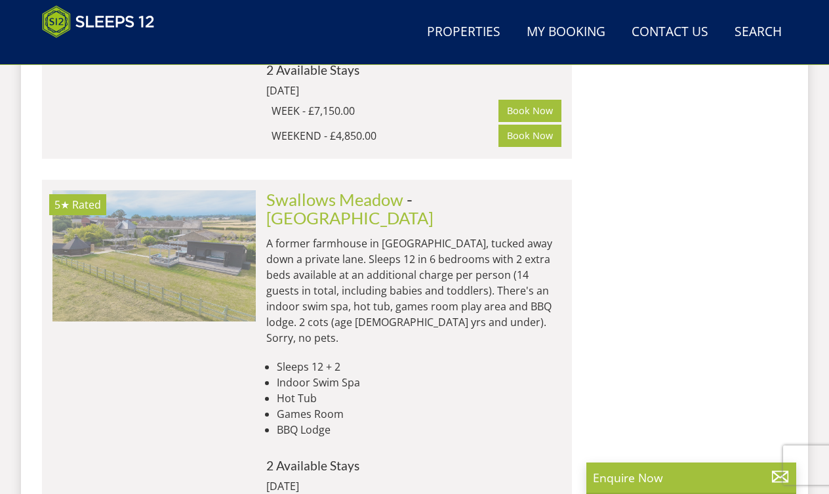
click at [171, 190] on img at bounding box center [153, 255] width 203 height 131
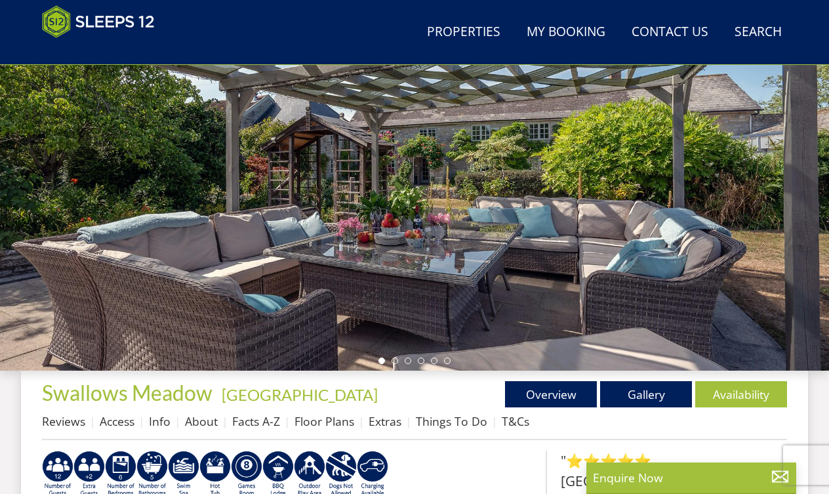
scroll to position [199, 0]
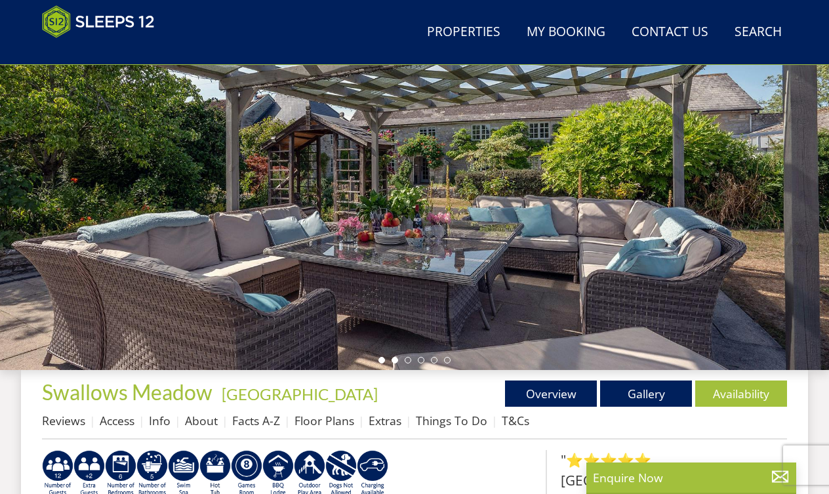
click at [396, 359] on li at bounding box center [394, 360] width 7 height 7
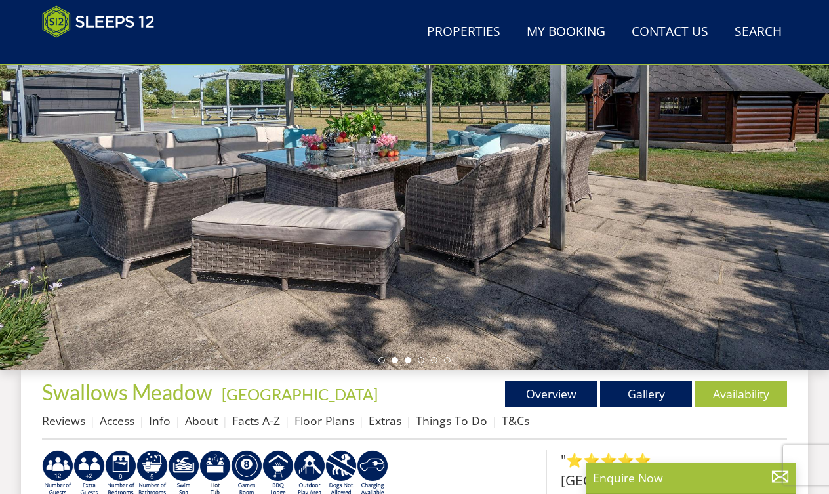
click at [411, 361] on li at bounding box center [408, 360] width 7 height 7
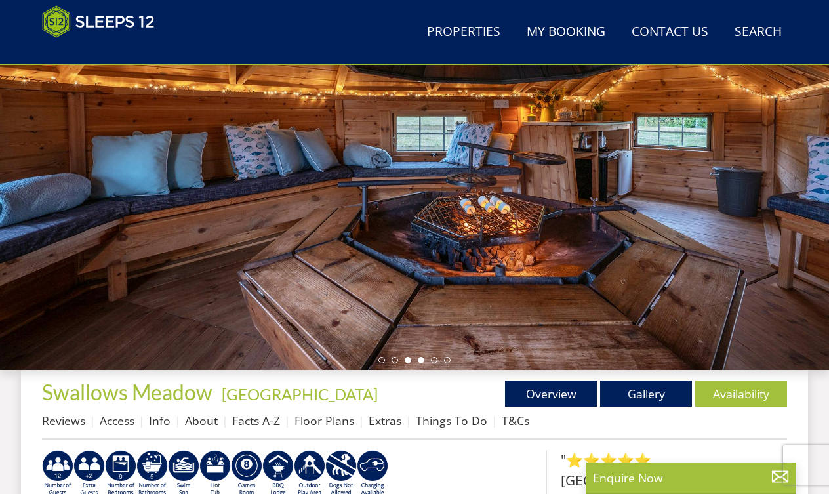
click at [421, 360] on li at bounding box center [421, 360] width 7 height 7
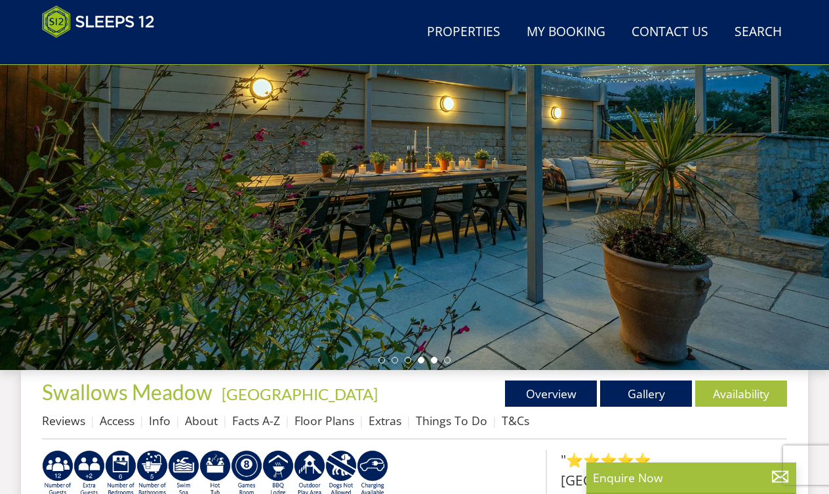
click at [435, 361] on li at bounding box center [434, 360] width 7 height 7
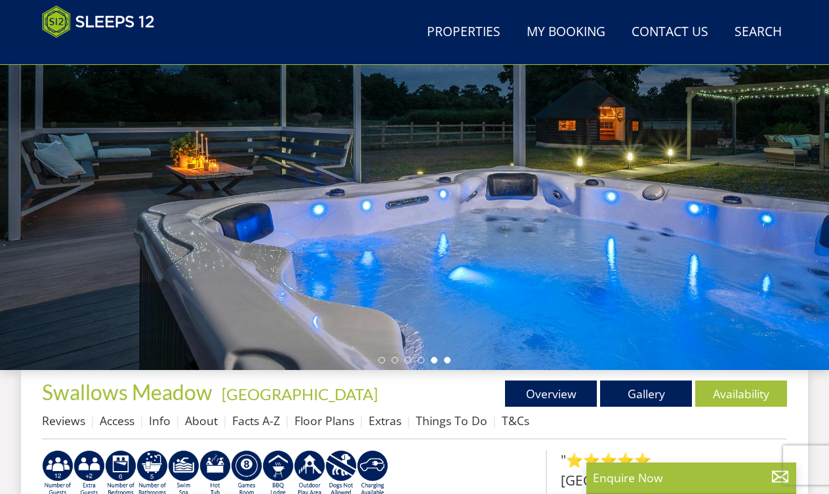
click at [446, 361] on li at bounding box center [447, 360] width 7 height 7
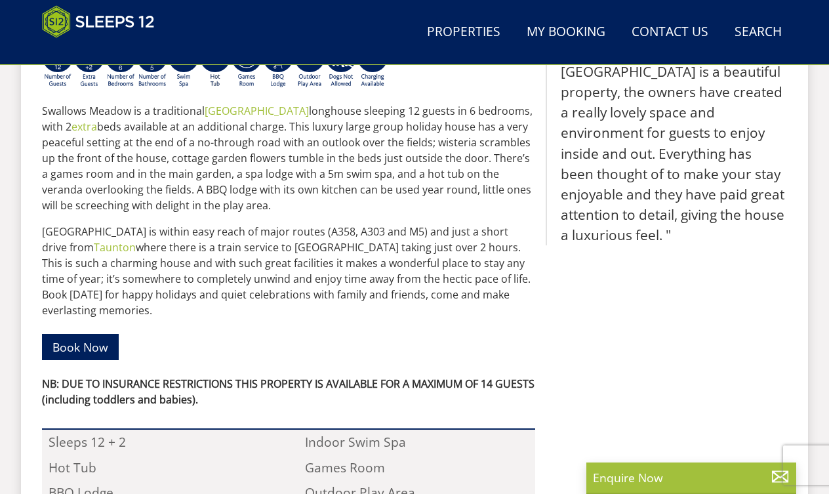
scroll to position [608, 0]
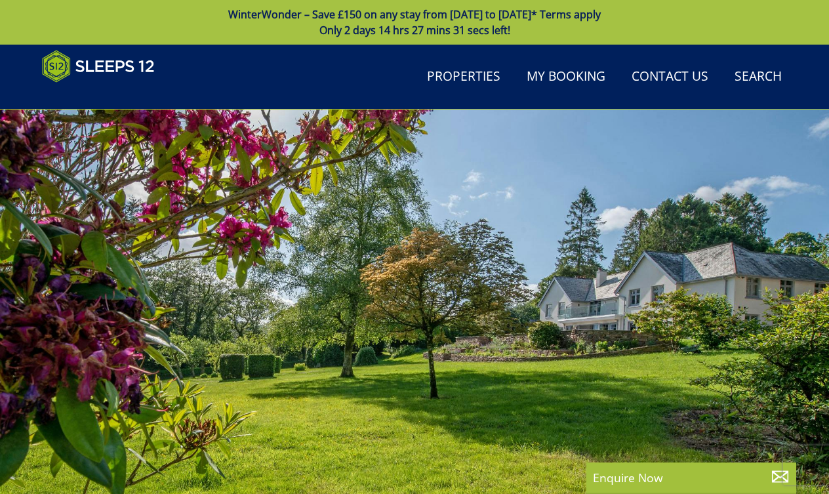
select select "12"
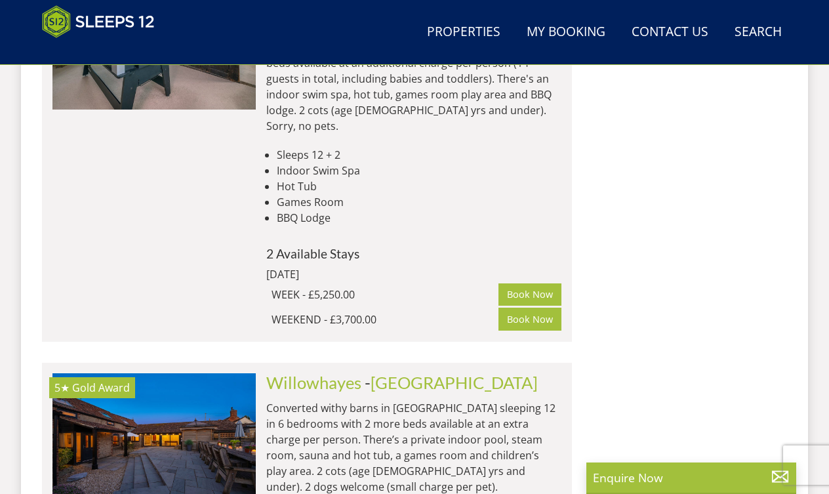
scroll to position [2161, 0]
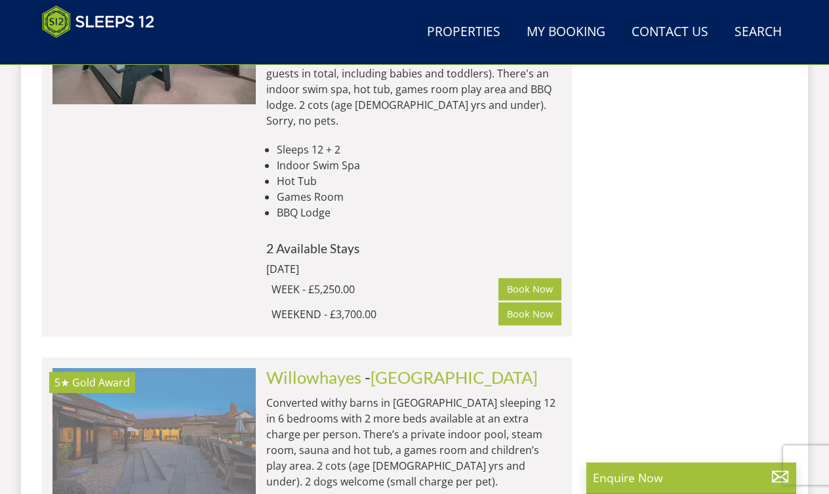
click at [220, 368] on img at bounding box center [153, 433] width 203 height 131
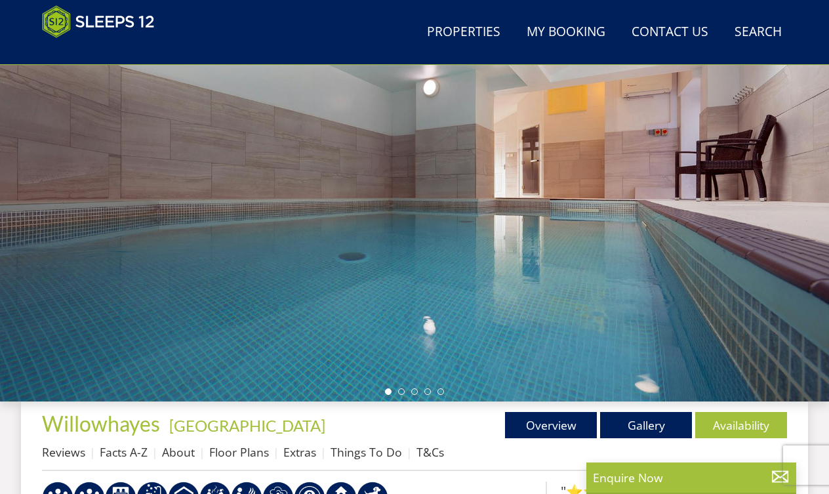
scroll to position [168, 0]
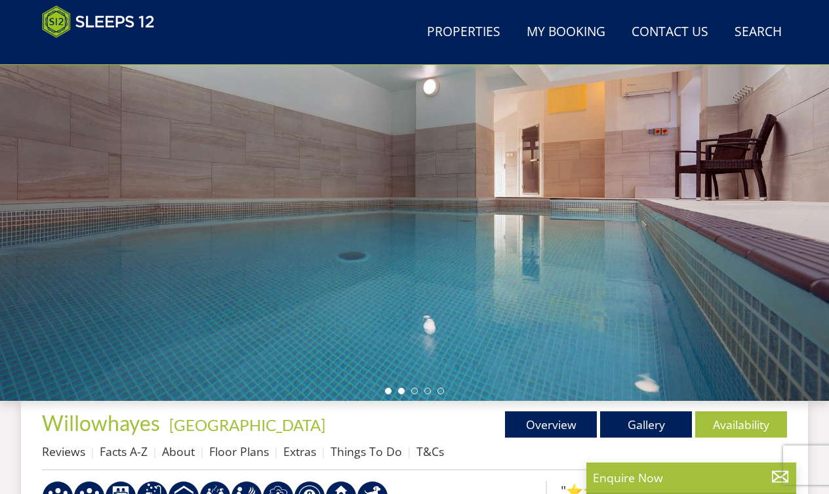
click at [402, 390] on li at bounding box center [401, 391] width 7 height 7
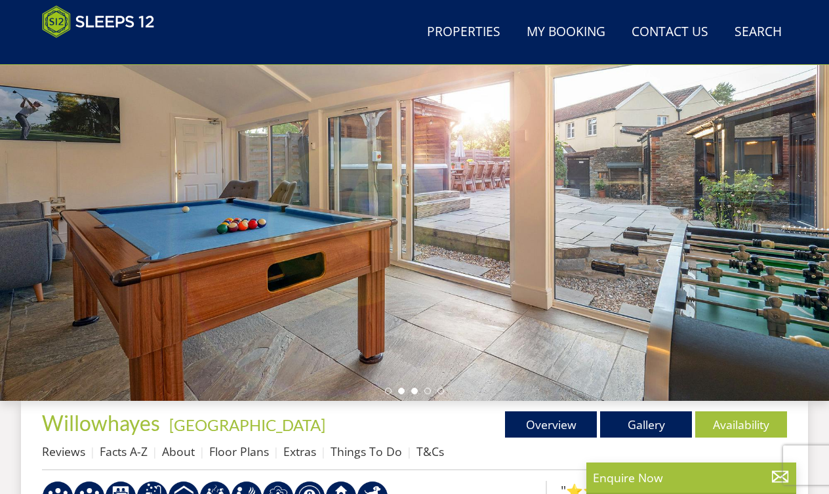
click at [415, 390] on li at bounding box center [414, 391] width 7 height 7
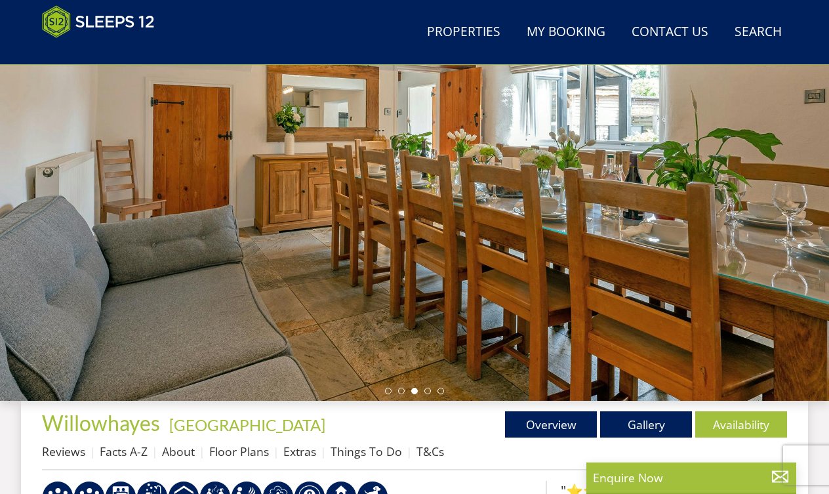
select select "12"
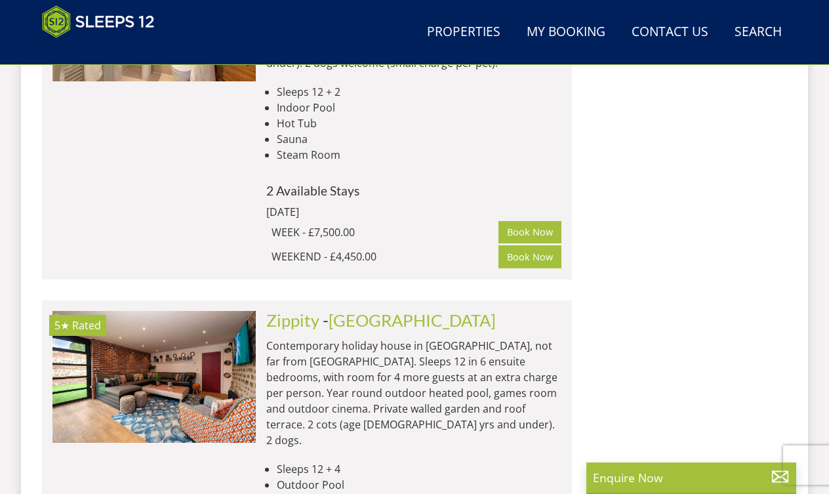
scroll to position [2588, 0]
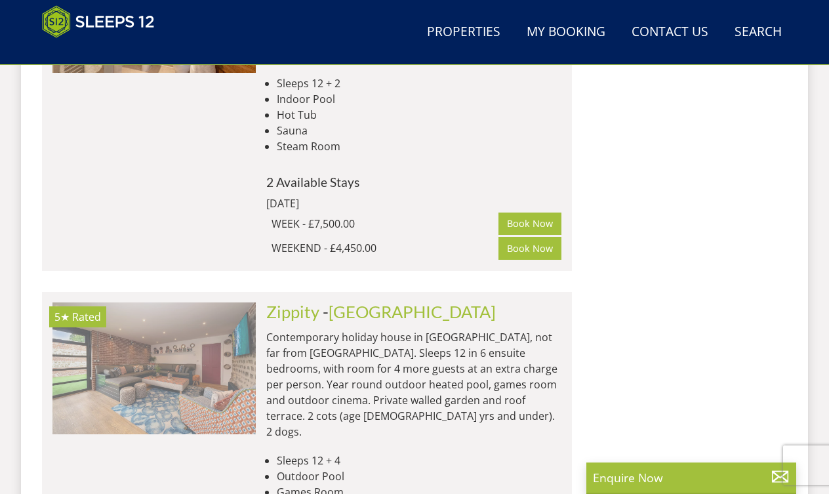
click at [201, 302] on img at bounding box center [153, 367] width 203 height 131
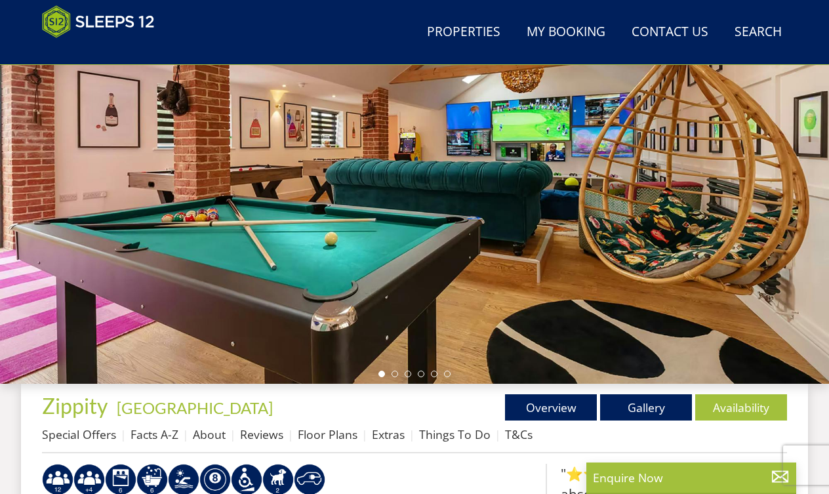
scroll to position [186, 0]
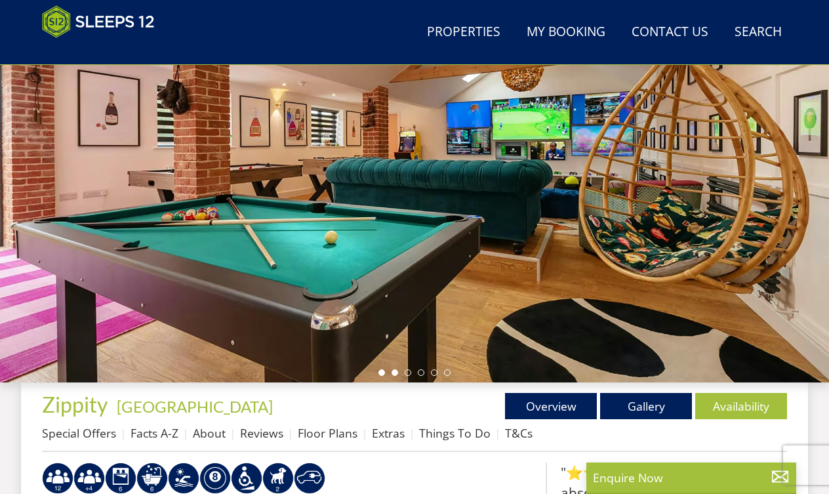
click at [397, 374] on li at bounding box center [394, 372] width 7 height 7
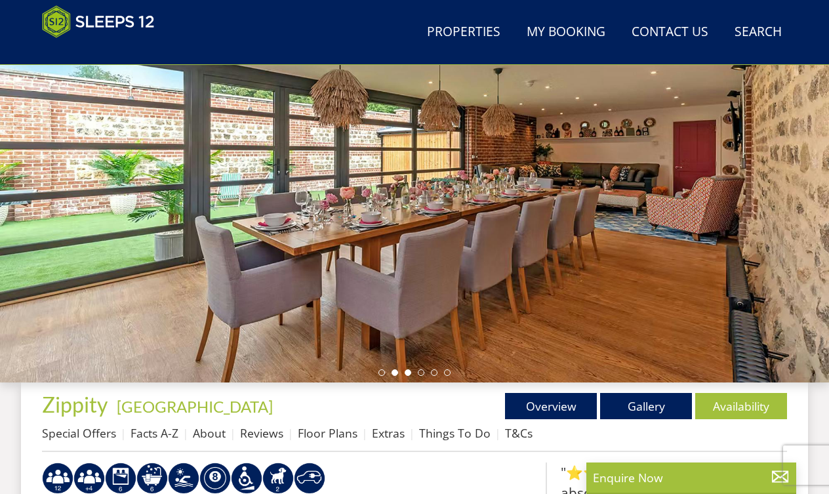
click at [407, 373] on li at bounding box center [408, 372] width 7 height 7
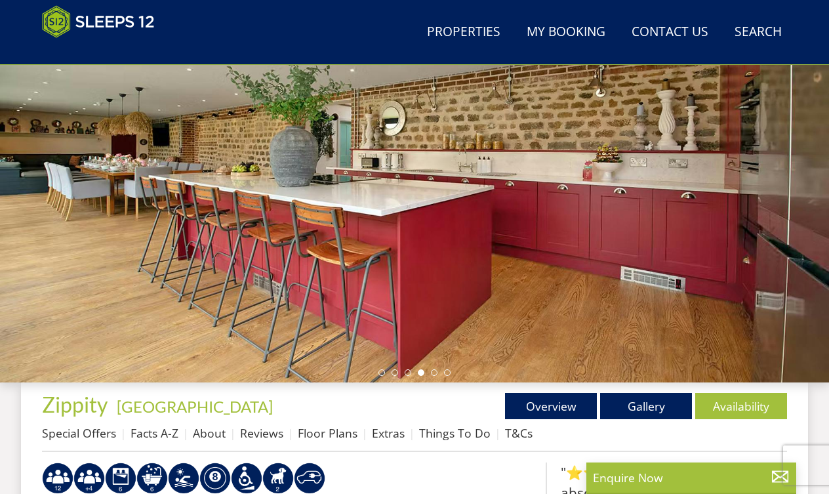
click at [418, 374] on li at bounding box center [421, 372] width 7 height 7
click at [419, 371] on li at bounding box center [421, 372] width 7 height 7
click at [431, 373] on li at bounding box center [434, 372] width 7 height 7
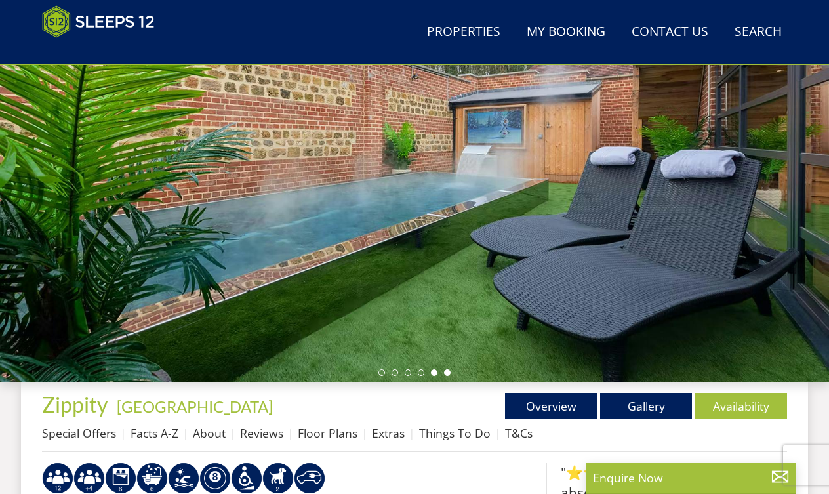
click at [447, 374] on li at bounding box center [447, 372] width 7 height 7
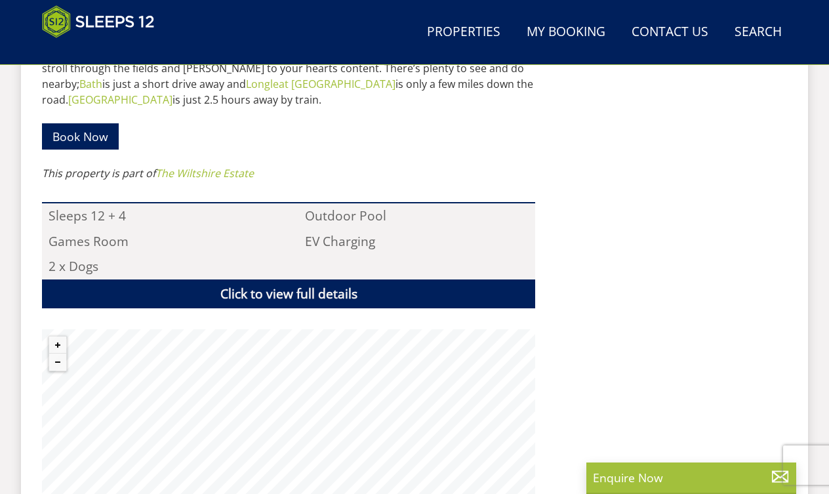
scroll to position [818, 0]
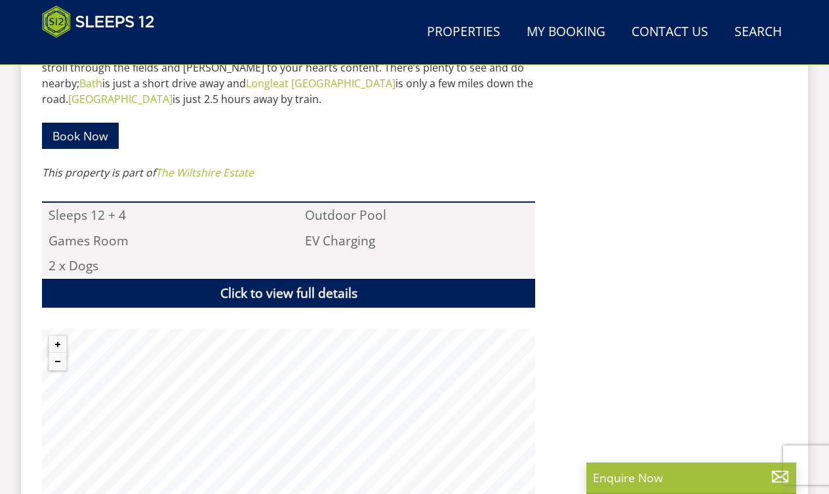
select select "12"
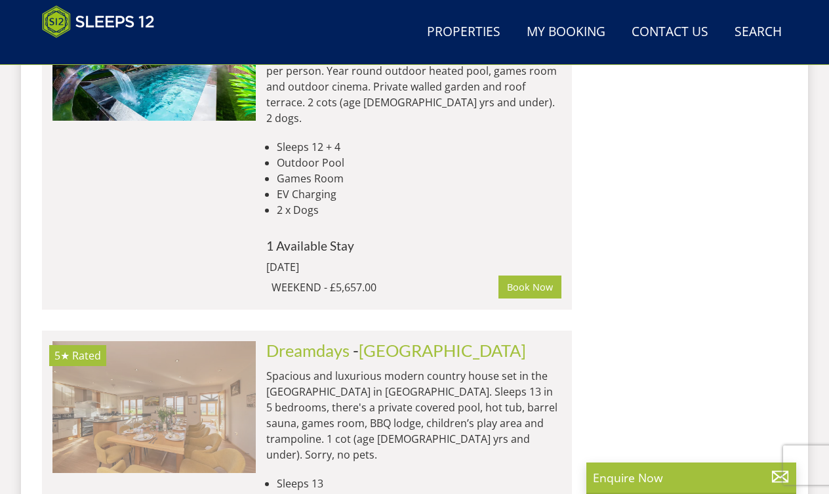
scroll to position [2914, 0]
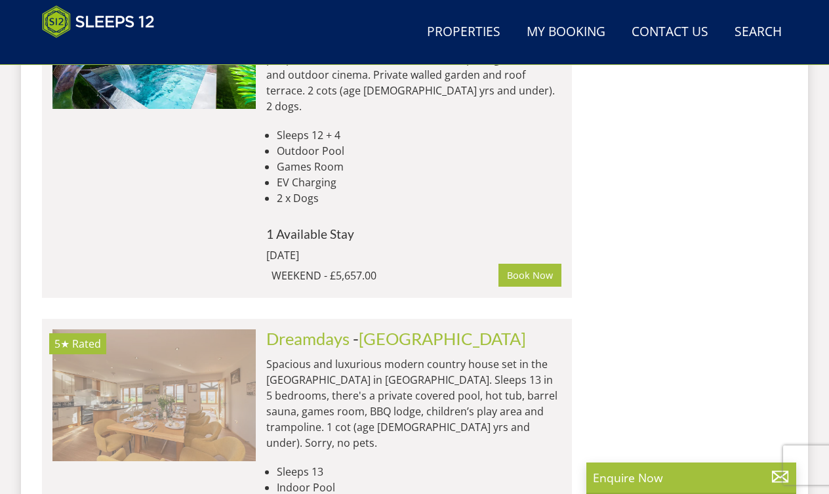
click at [191, 329] on img at bounding box center [153, 394] width 203 height 131
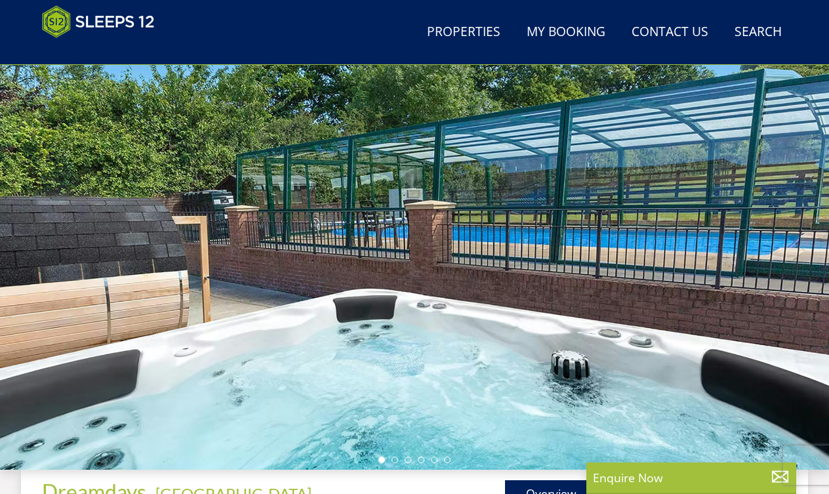
scroll to position [101, 0]
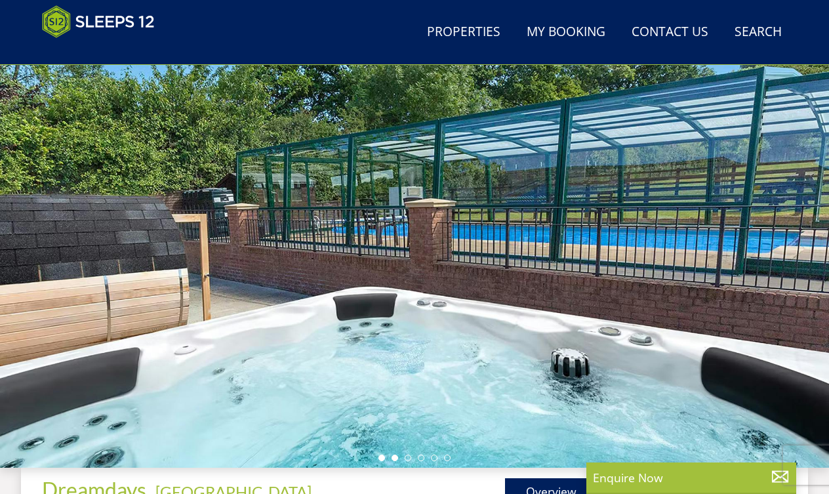
click at [393, 458] on li at bounding box center [394, 457] width 7 height 7
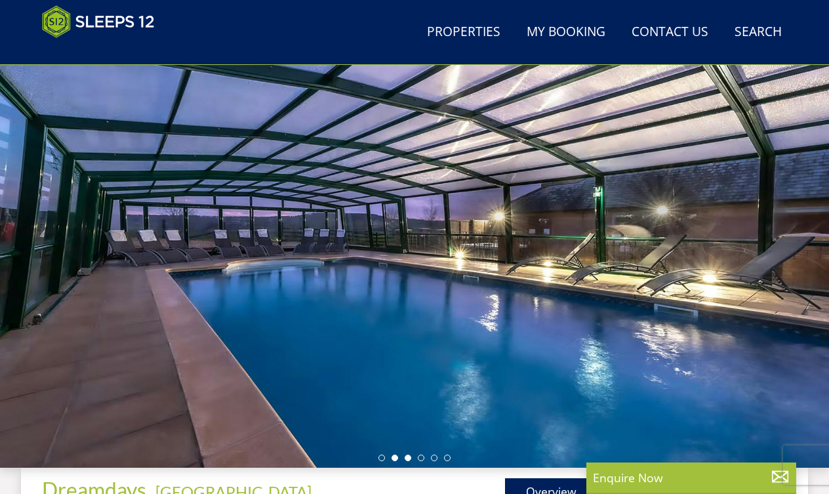
click at [409, 458] on li at bounding box center [408, 457] width 7 height 7
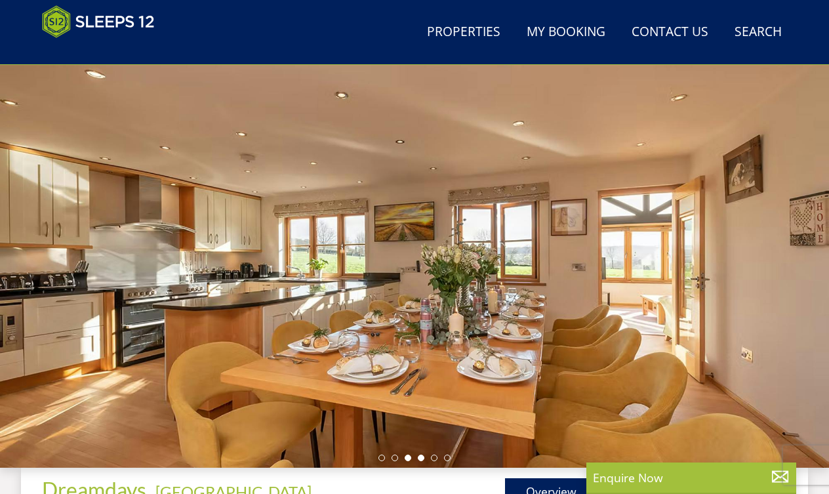
click at [419, 457] on li at bounding box center [421, 457] width 7 height 7
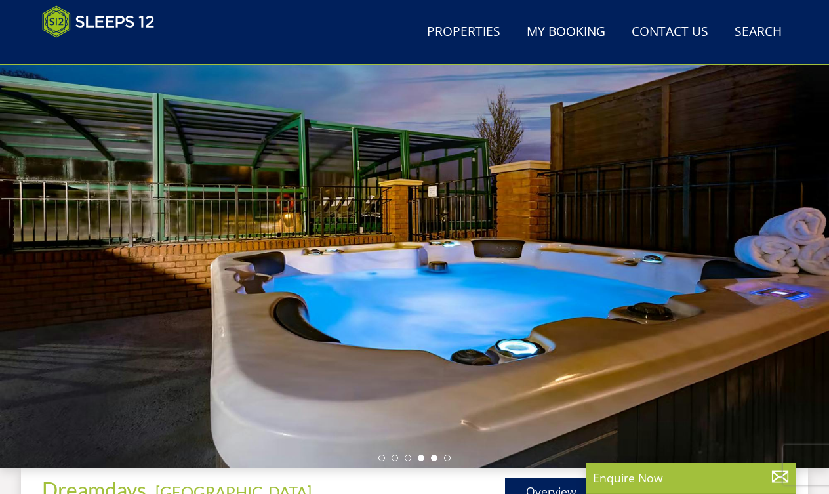
click at [433, 457] on li at bounding box center [434, 457] width 7 height 7
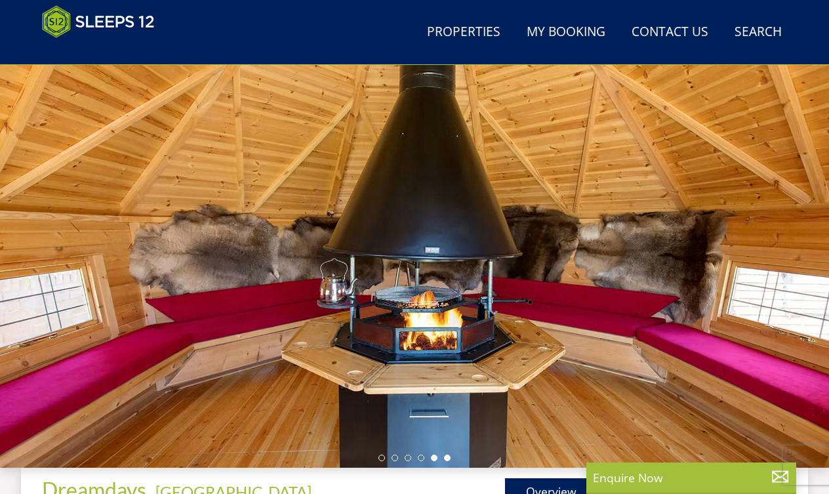
click at [444, 456] on li at bounding box center [447, 457] width 7 height 7
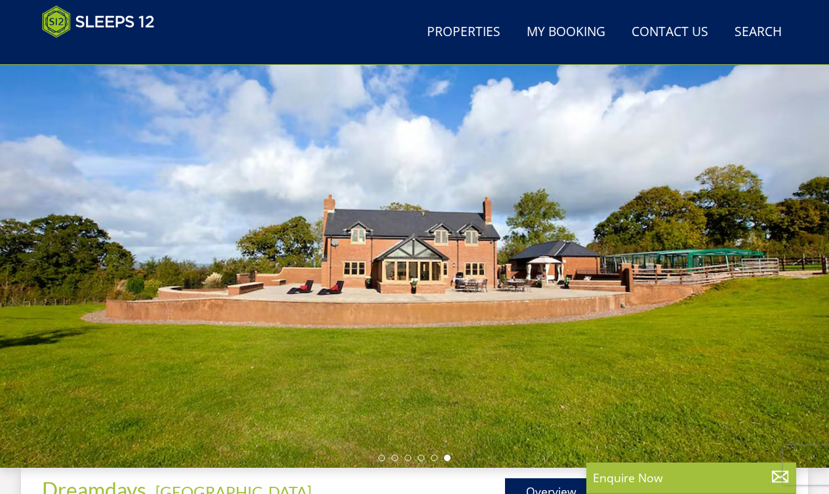
select select "12"
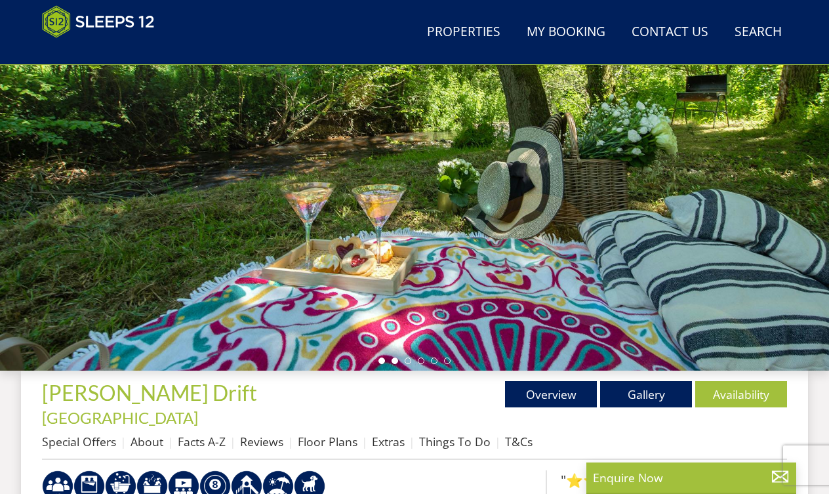
click at [393, 361] on li at bounding box center [394, 360] width 7 height 7
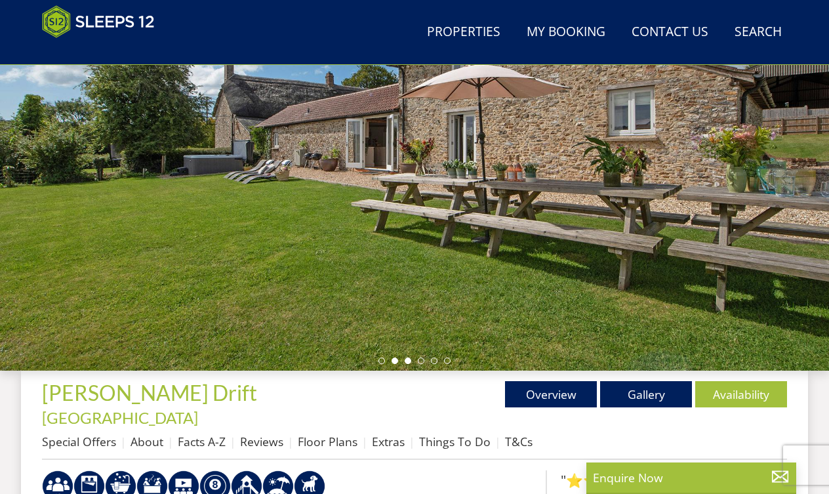
click at [405, 358] on li at bounding box center [408, 360] width 7 height 7
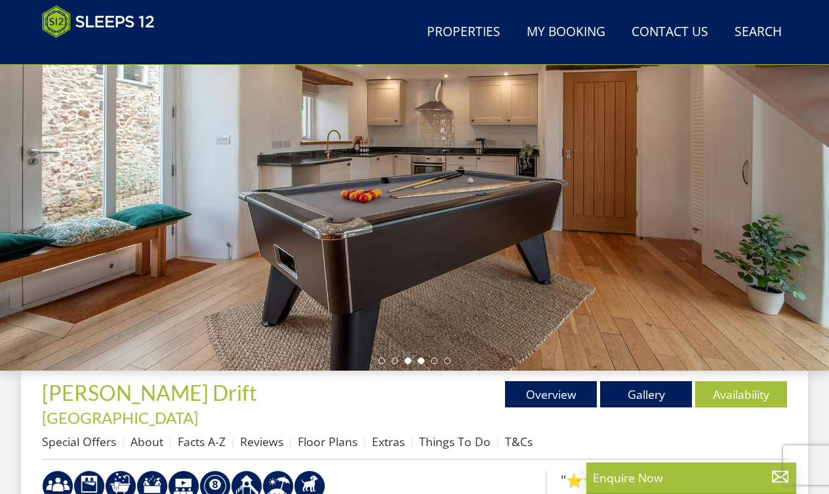
click at [422, 359] on li at bounding box center [421, 360] width 7 height 7
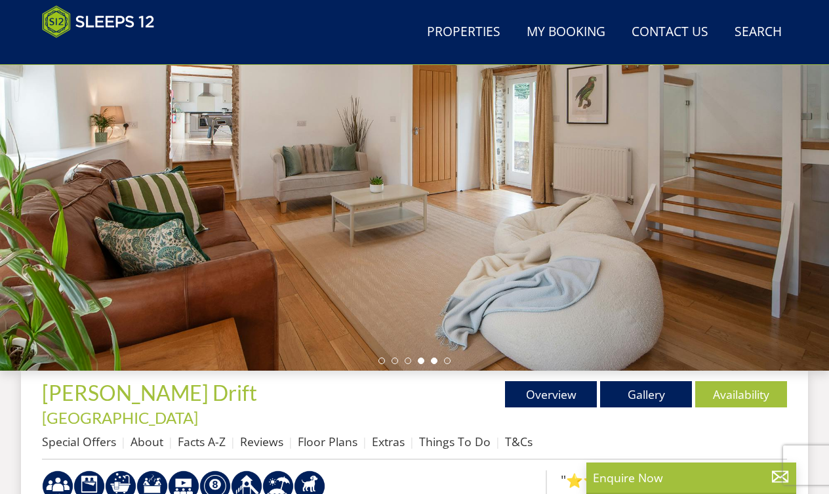
click at [434, 360] on li at bounding box center [434, 360] width 7 height 7
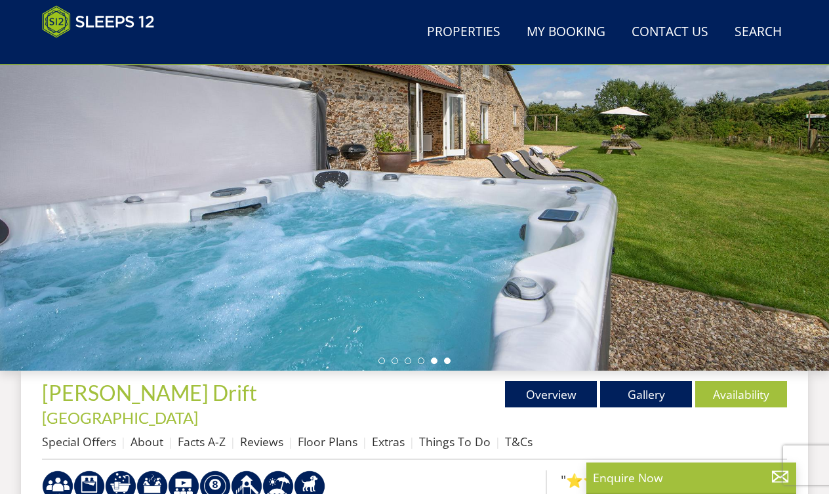
click at [447, 361] on li at bounding box center [447, 360] width 7 height 7
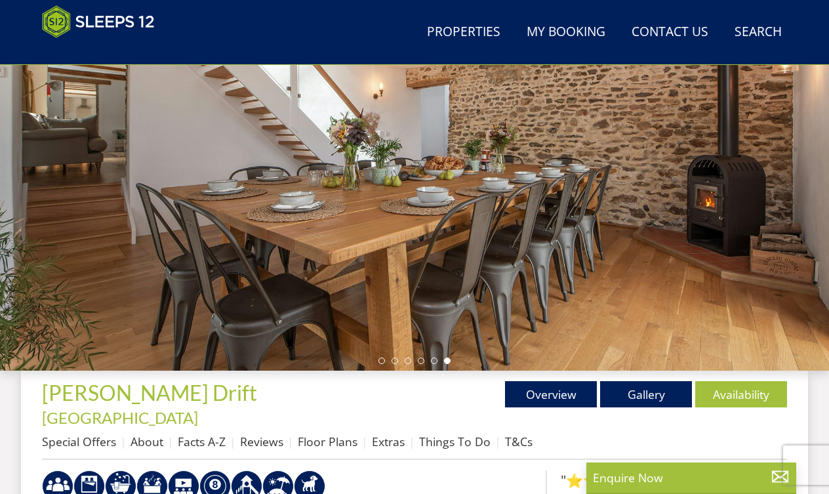
select select "12"
